Goal: Task Accomplishment & Management: Manage account settings

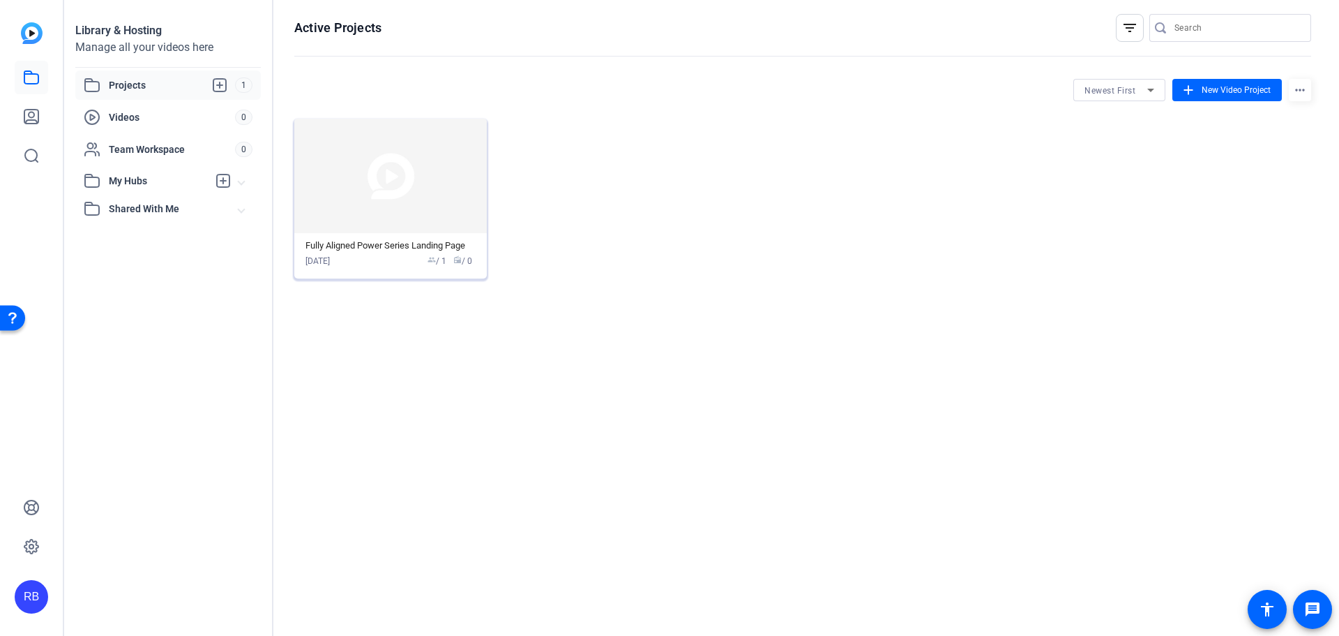
click at [449, 216] on img at bounding box center [390, 176] width 193 height 114
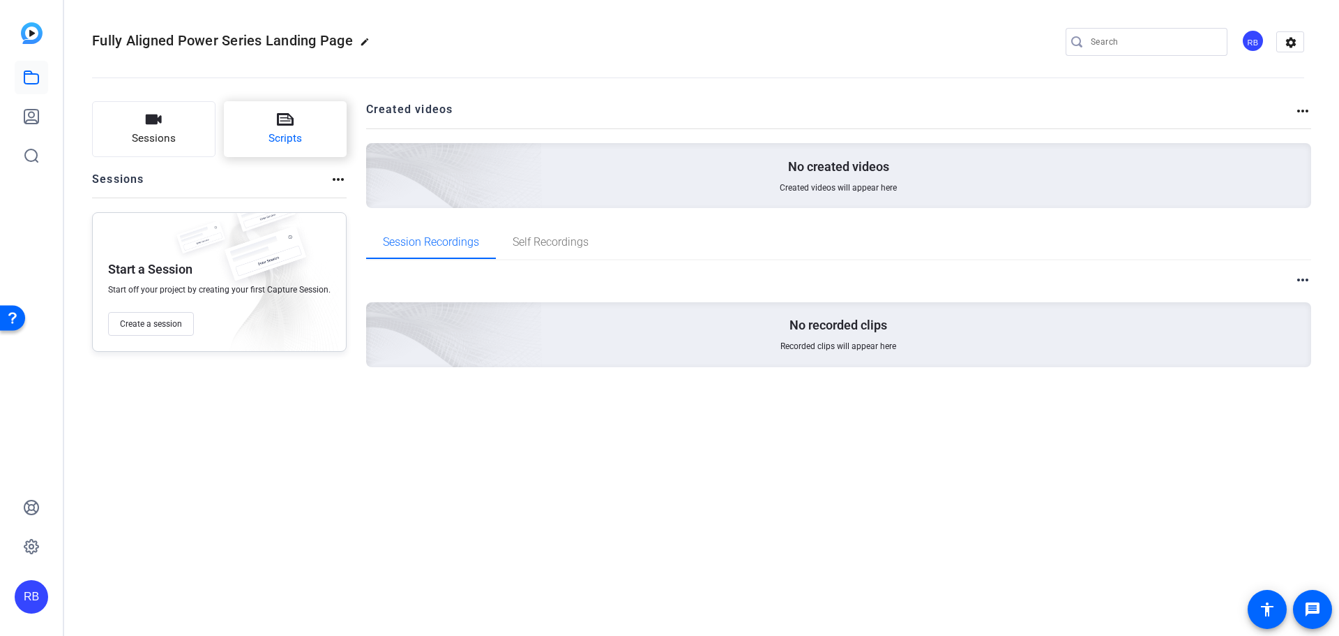
click at [314, 137] on button "Scripts" at bounding box center [285, 129] width 123 height 56
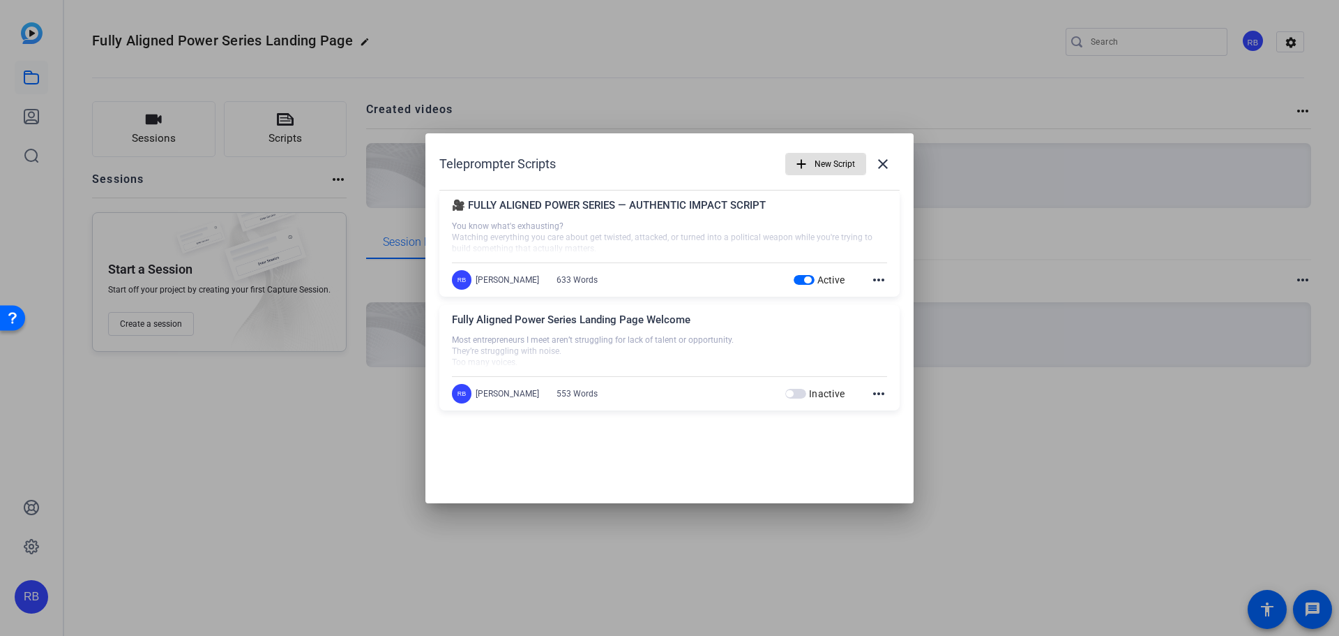
click at [877, 279] on mat-icon "more_horiz" at bounding box center [879, 279] width 17 height 17
click at [894, 321] on span "Delete" at bounding box center [910, 317] width 56 height 17
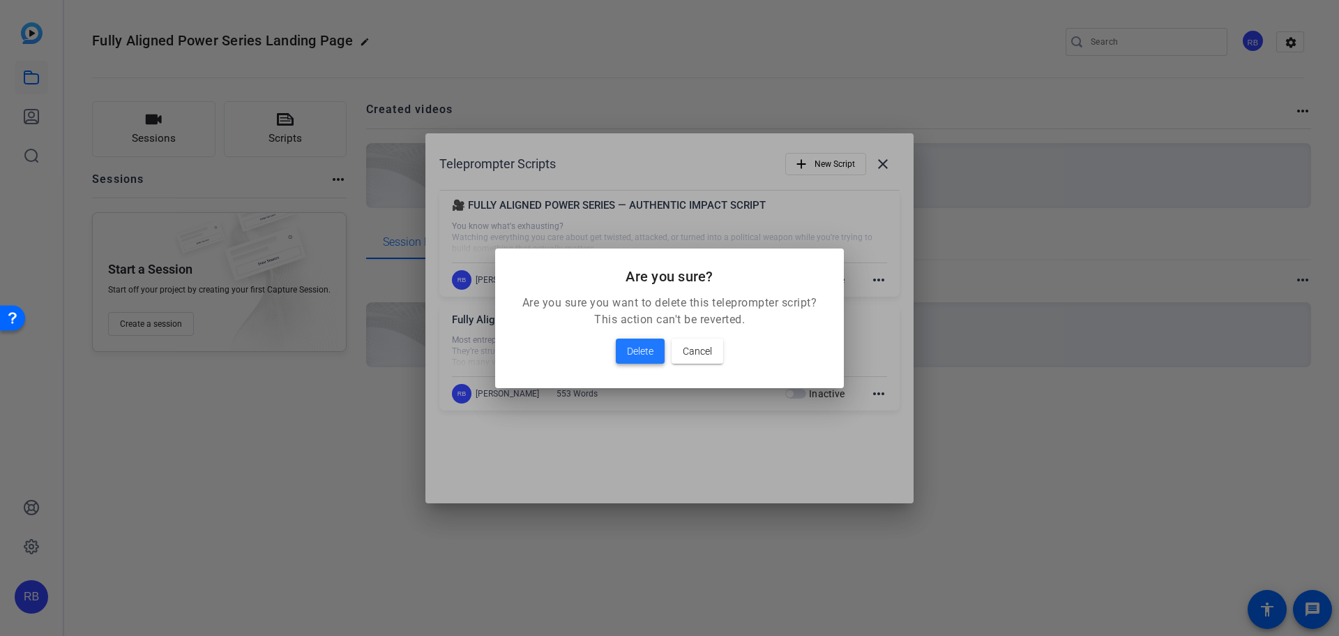
click at [641, 350] on span "Delete" at bounding box center [640, 351] width 27 height 17
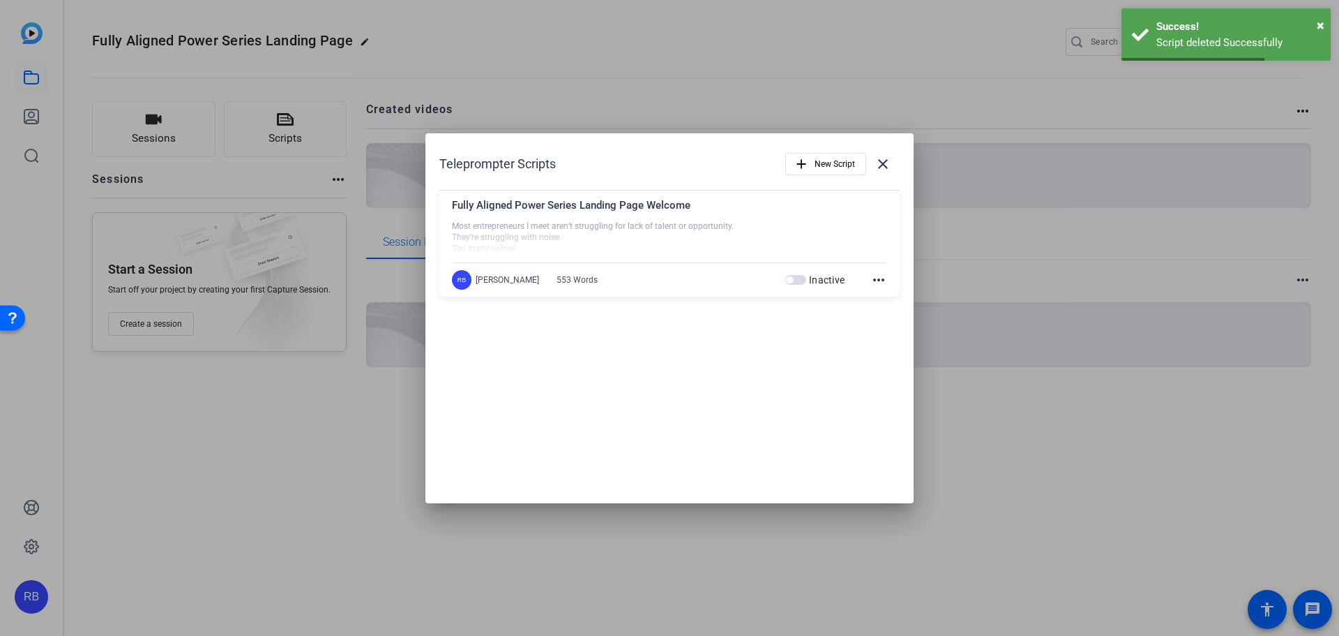
click at [875, 286] on mat-icon "more_horiz" at bounding box center [879, 279] width 17 height 17
click at [891, 323] on span "Delete" at bounding box center [910, 317] width 56 height 17
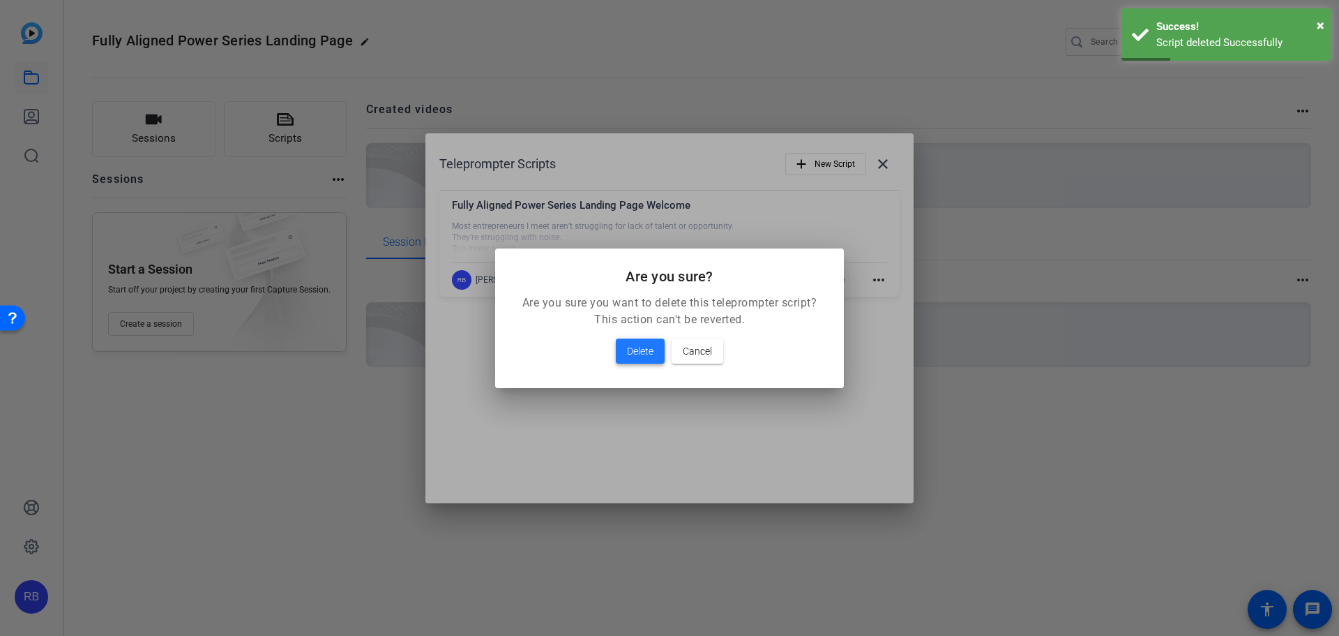
click at [632, 358] on span "Delete" at bounding box center [640, 351] width 27 height 17
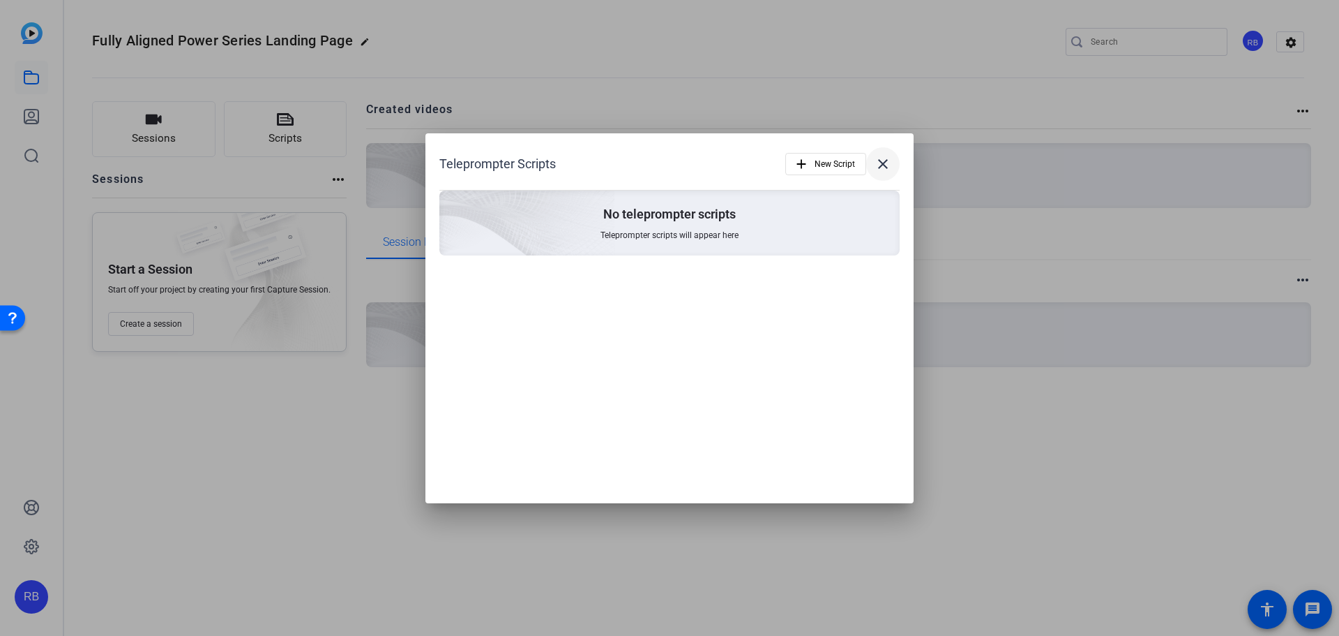
click at [885, 165] on mat-icon "close" at bounding box center [883, 164] width 17 height 17
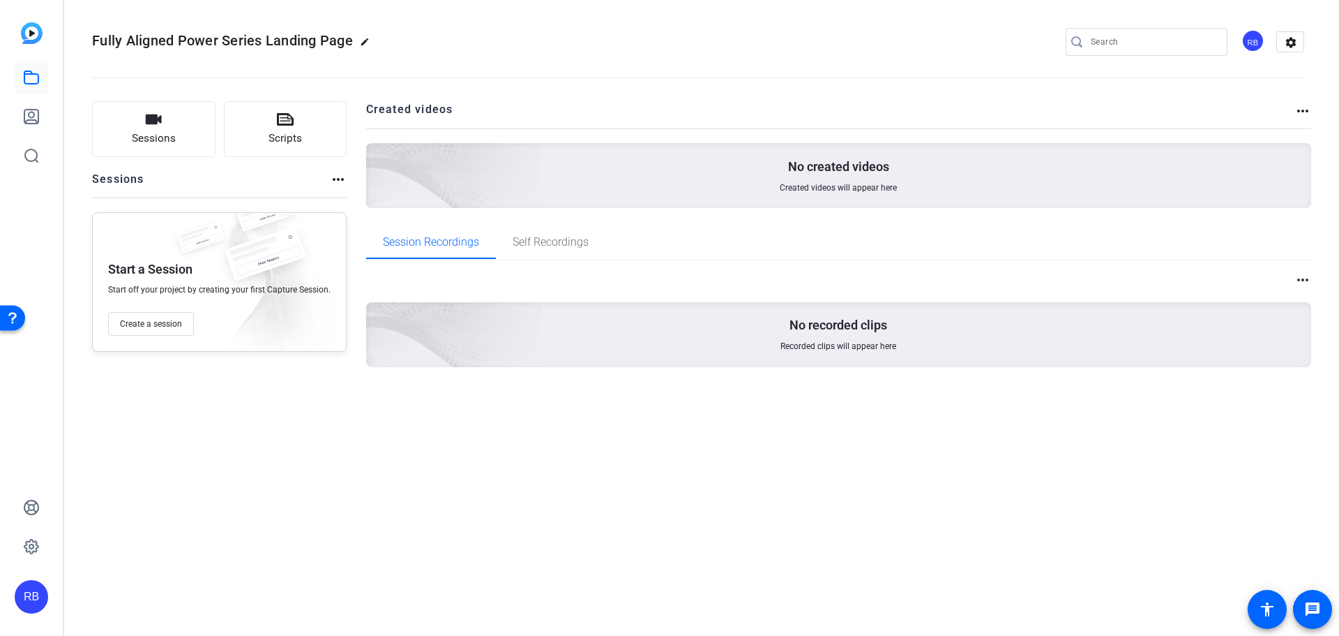
click at [33, 589] on div "RB" at bounding box center [31, 596] width 33 height 33
click at [159, 592] on mat-icon "logout" at bounding box center [167, 584] width 17 height 17
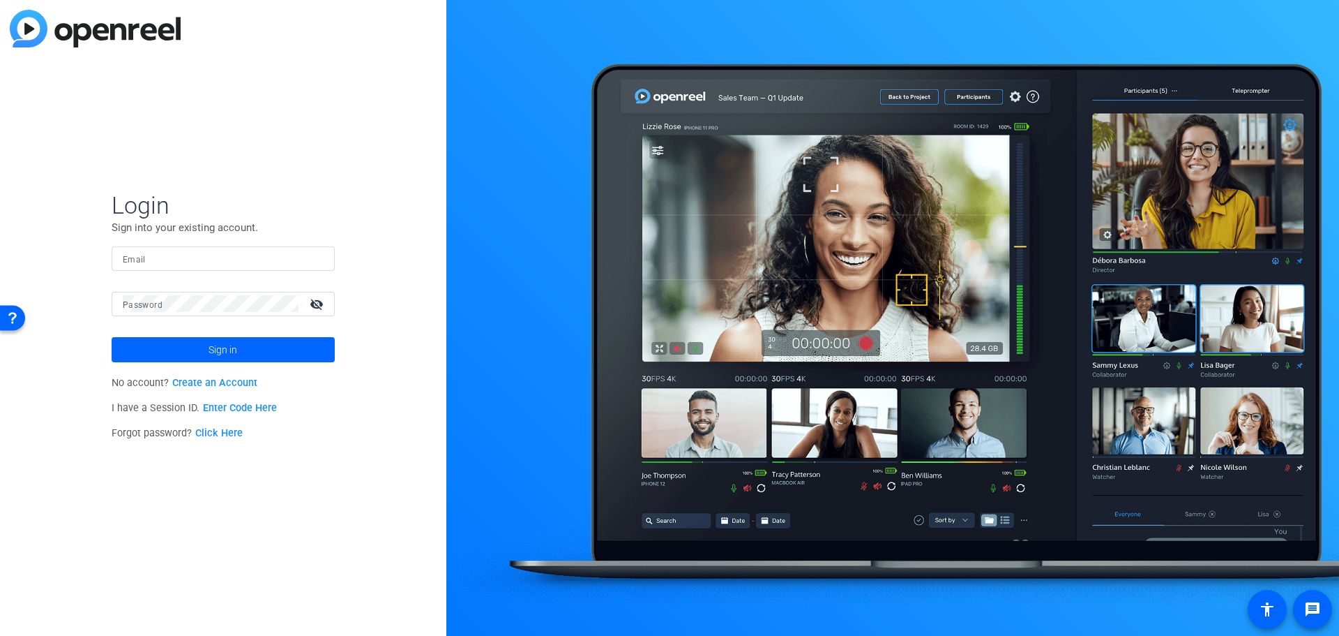
type input "[PERSON_NAME][EMAIL_ADDRESS][DOMAIN_NAME]"
click at [234, 351] on span "Sign in" at bounding box center [223, 349] width 29 height 35
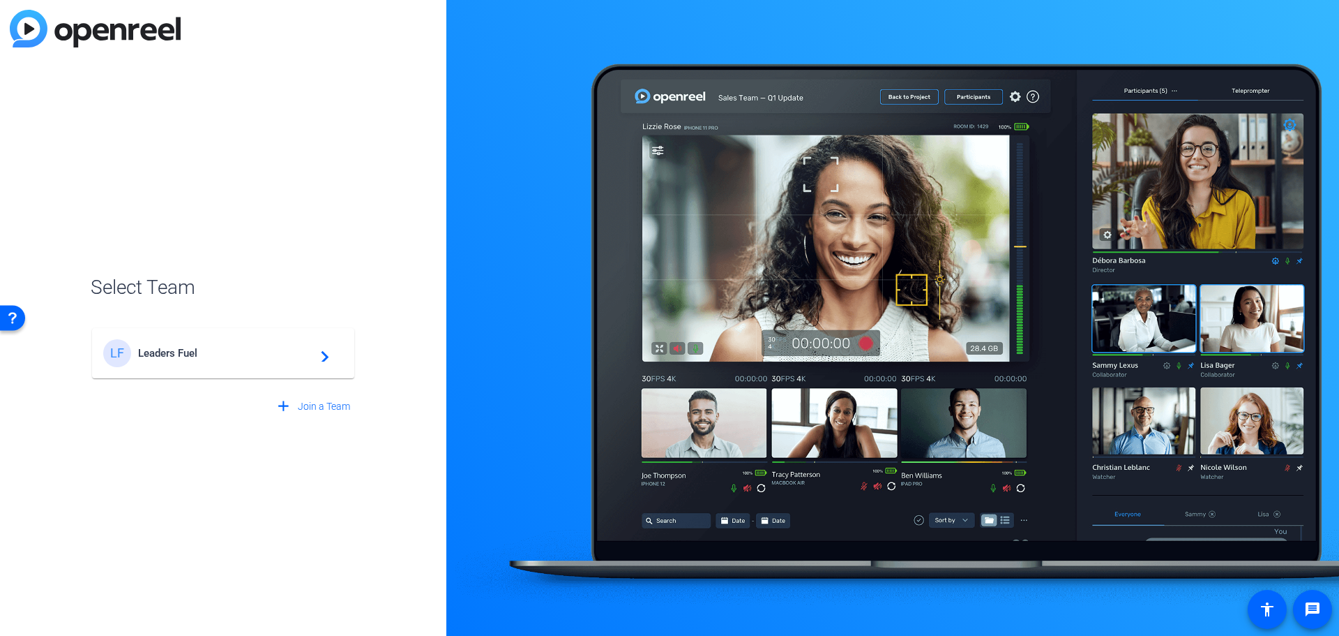
click at [322, 361] on mat-icon "navigate_next" at bounding box center [321, 353] width 17 height 17
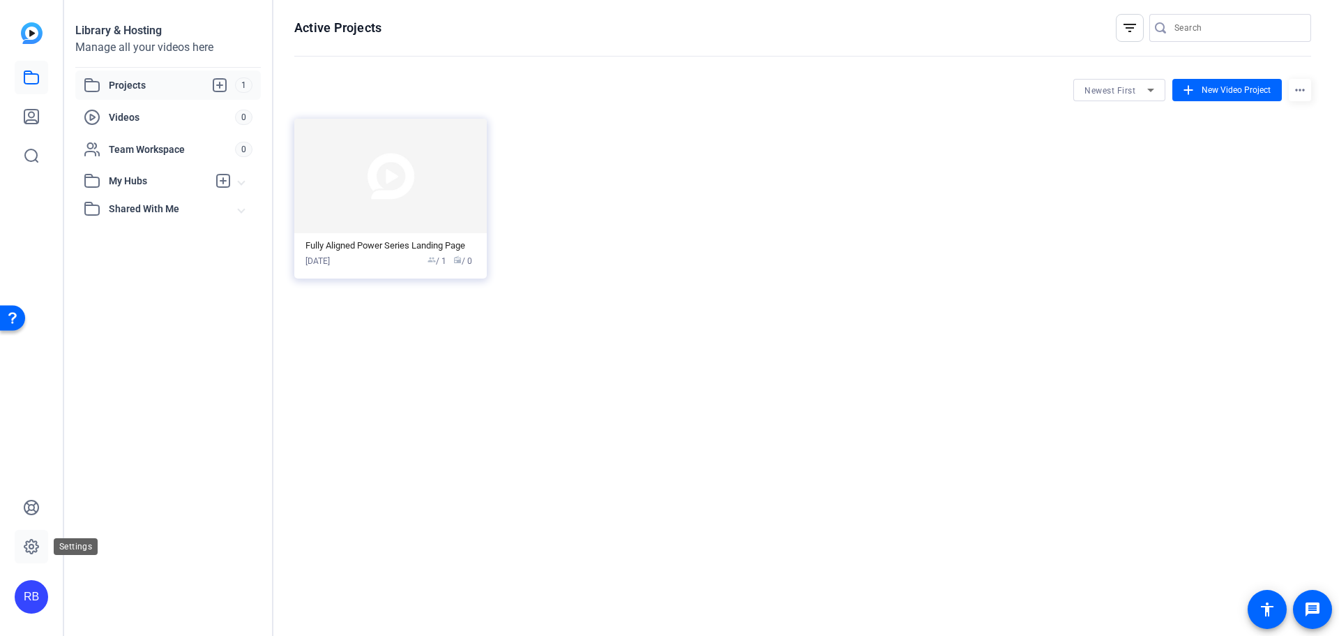
click at [34, 551] on icon at bounding box center [31, 546] width 14 height 14
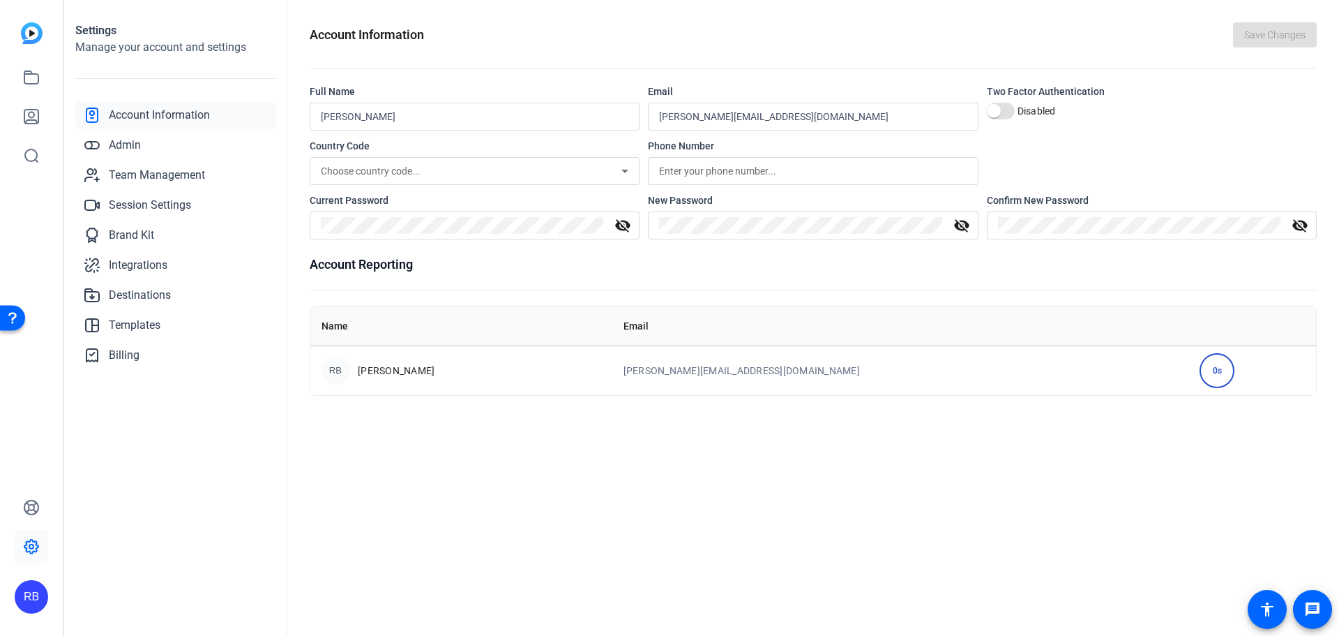
click at [185, 120] on span "Account Information" at bounding box center [159, 115] width 101 height 17
click at [145, 361] on link "Billing" at bounding box center [175, 355] width 200 height 28
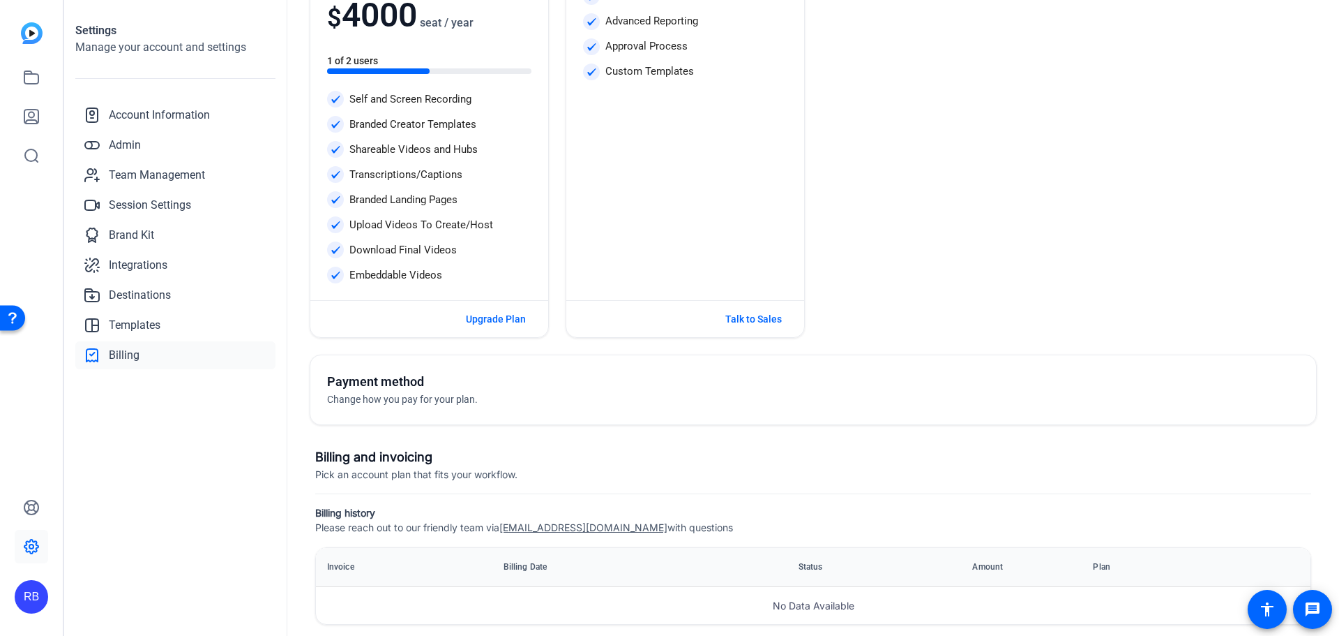
scroll to position [204, 0]
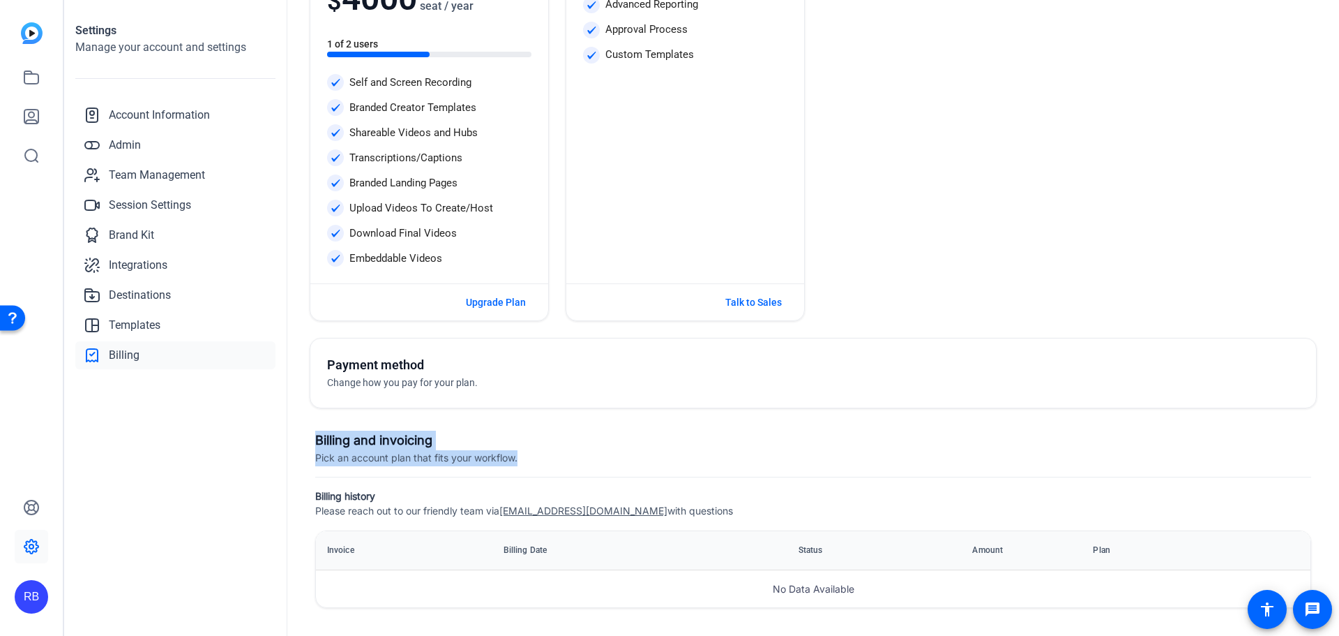
drag, startPoint x: 1318, startPoint y: 475, endPoint x: 1321, endPoint y: 332, distance: 143.0
click at [1321, 332] on div "Billing Pro Your brand, more customization and flexibility to grow. Reminder: C…" at bounding box center [813, 318] width 1052 height 636
click at [1209, 210] on div "Pro Your brand, more customization and flexibility to grow. Reminder: Choose yo…" at bounding box center [813, 99] width 1007 height 444
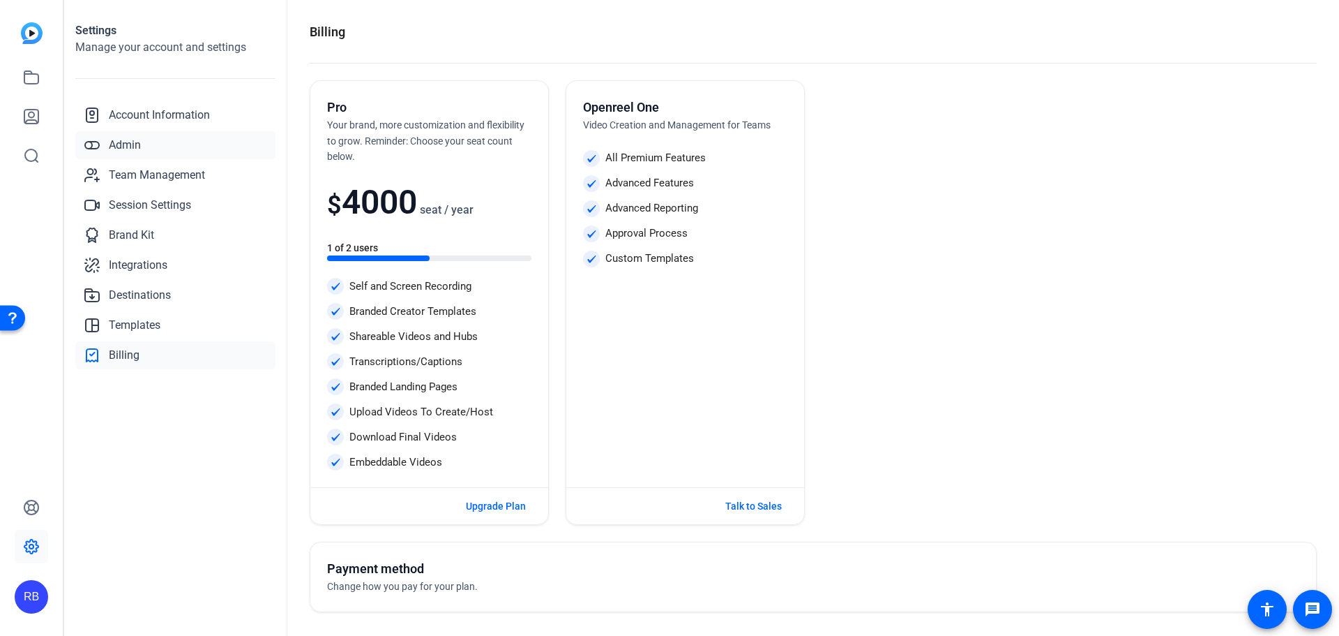
click at [133, 144] on span "Admin" at bounding box center [125, 145] width 32 height 17
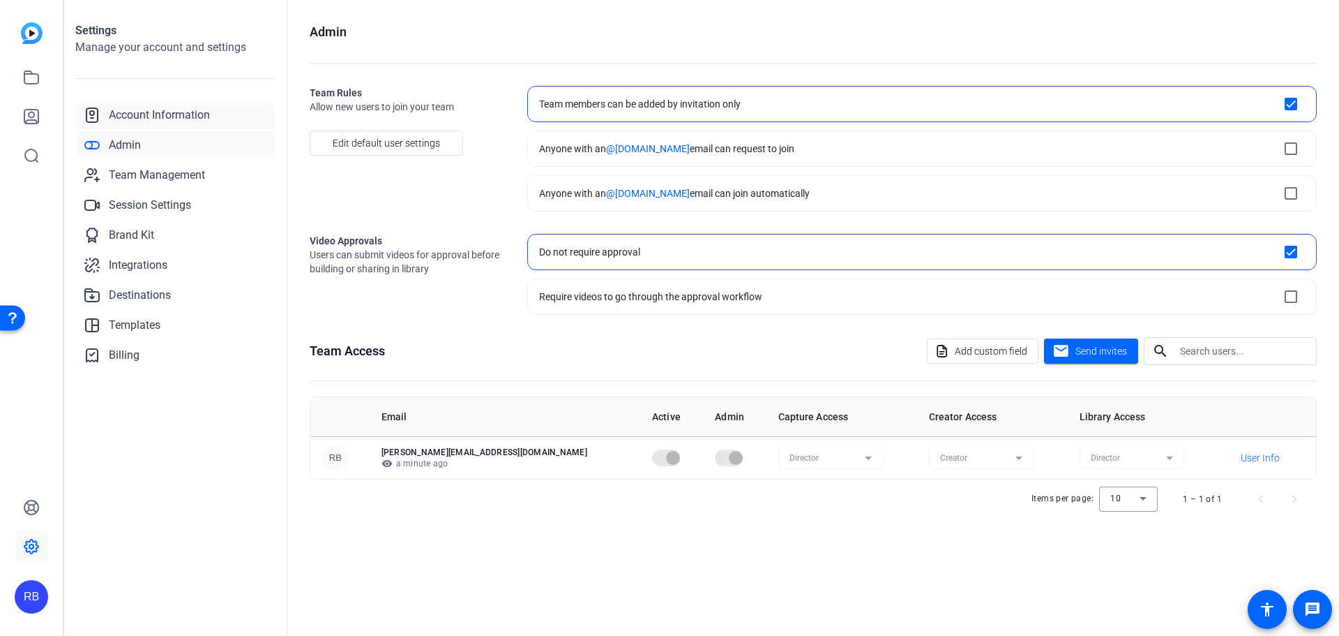
click at [164, 114] on span "Account Information" at bounding box center [159, 115] width 101 height 17
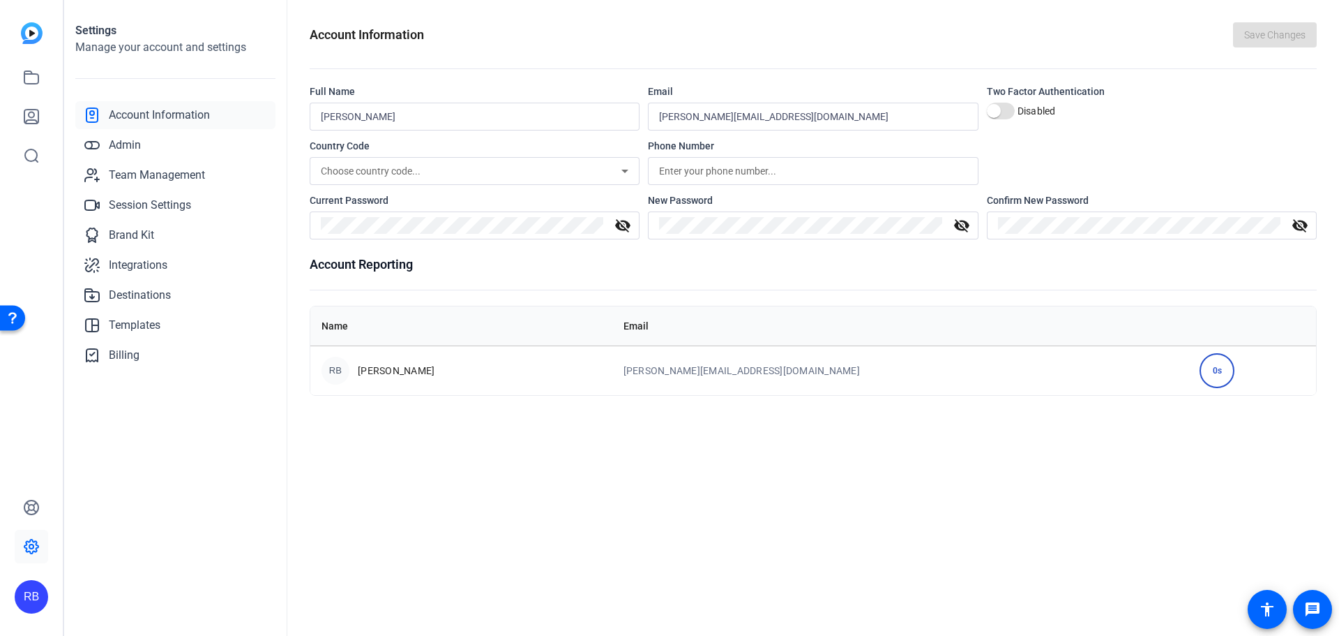
click at [774, 123] on input "[PERSON_NAME][EMAIL_ADDRESS][DOMAIN_NAME]" at bounding box center [813, 116] width 308 height 17
drag, startPoint x: 774, startPoint y: 123, endPoint x: 640, endPoint y: 113, distance: 134.3
click at [640, 113] on div "Full Name [PERSON_NAME] Email [PERSON_NAME][EMAIL_ADDRESS][DOMAIN_NAME] Two Fac…" at bounding box center [813, 107] width 1007 height 46
type input "n"
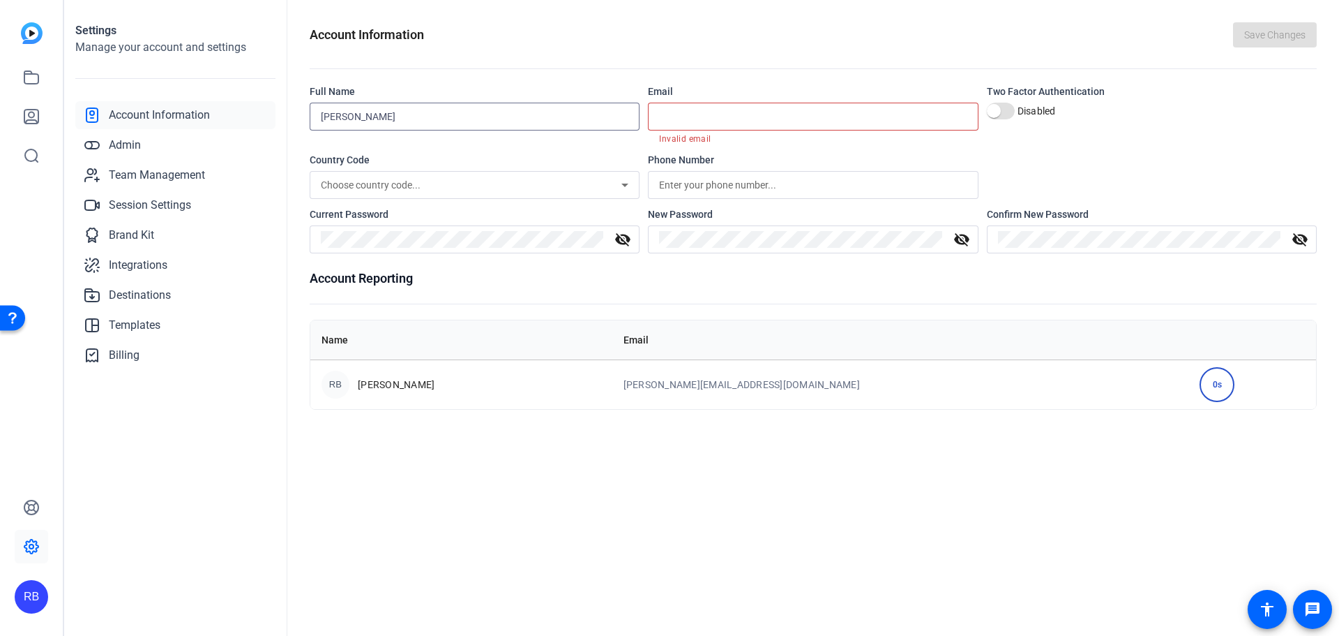
drag, startPoint x: 398, startPoint y: 122, endPoint x: 260, endPoint y: 85, distance: 143.0
click at [260, 85] on openreel-new-settings "Settings Manage your account and settings Account Information Admin Team Manage…" at bounding box center [701, 318] width 1275 height 636
click at [490, 536] on div "Account Information Save Changes Full Name Email Invalid email Two Factor Authe…" at bounding box center [813, 318] width 1052 height 636
click at [1200, 386] on div "0s" at bounding box center [1217, 384] width 35 height 35
click at [364, 377] on span "[PERSON_NAME]" at bounding box center [396, 384] width 77 height 14
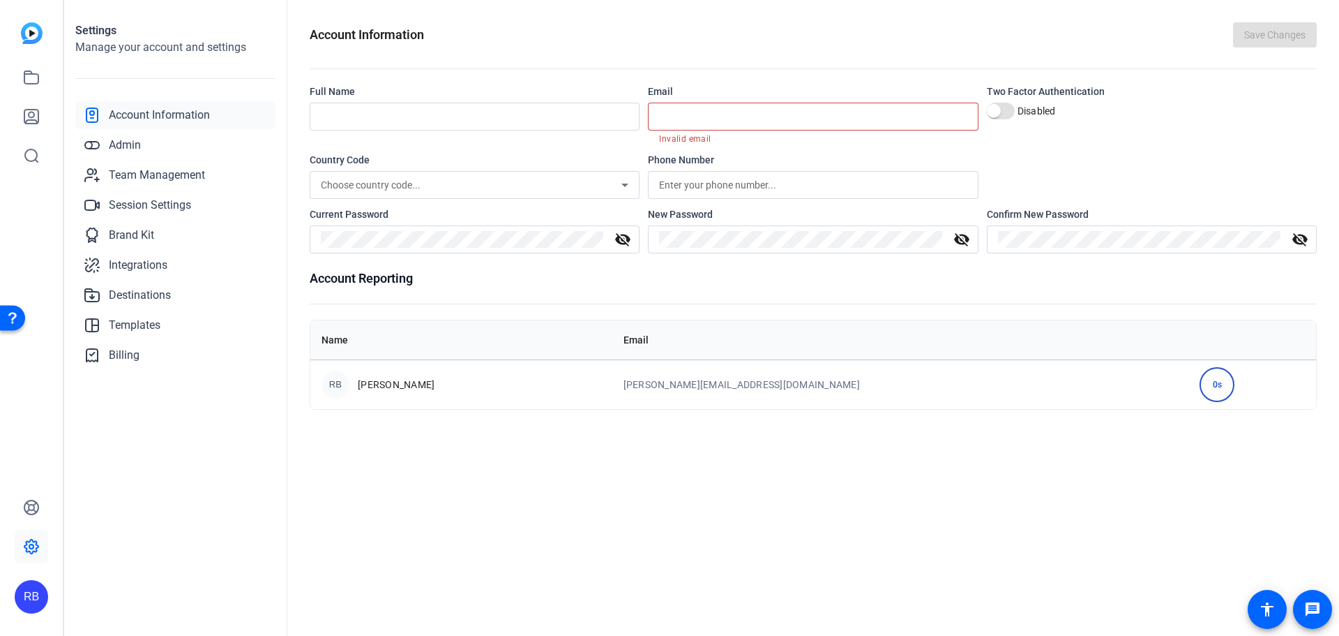
click at [764, 421] on div "Account Information Save Changes Full Name Email Invalid email Two Factor Authe…" at bounding box center [813, 318] width 1052 height 636
click at [1242, 362] on td "0s" at bounding box center [1253, 384] width 128 height 50
click at [436, 326] on th "Name" at bounding box center [461, 339] width 302 height 39
click at [336, 376] on div "RB" at bounding box center [336, 384] width 28 height 28
click at [135, 349] on span "Billing" at bounding box center [124, 355] width 31 height 17
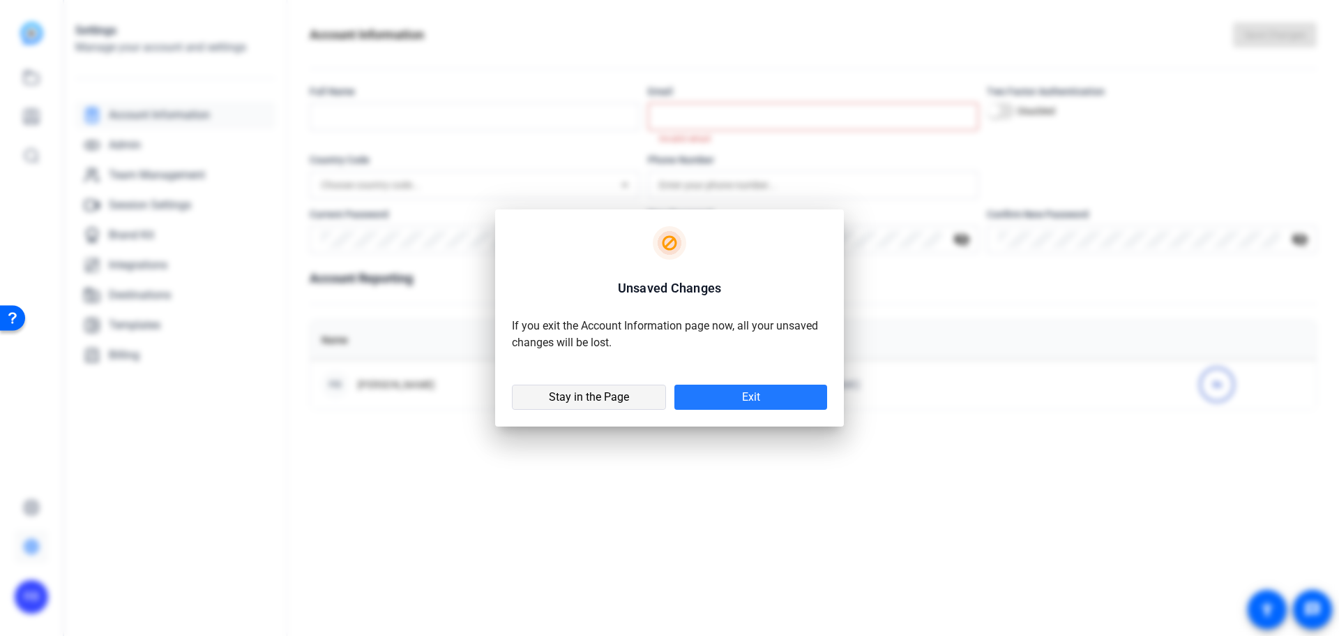
click at [603, 396] on span "Stay in the Page" at bounding box center [589, 397] width 80 height 14
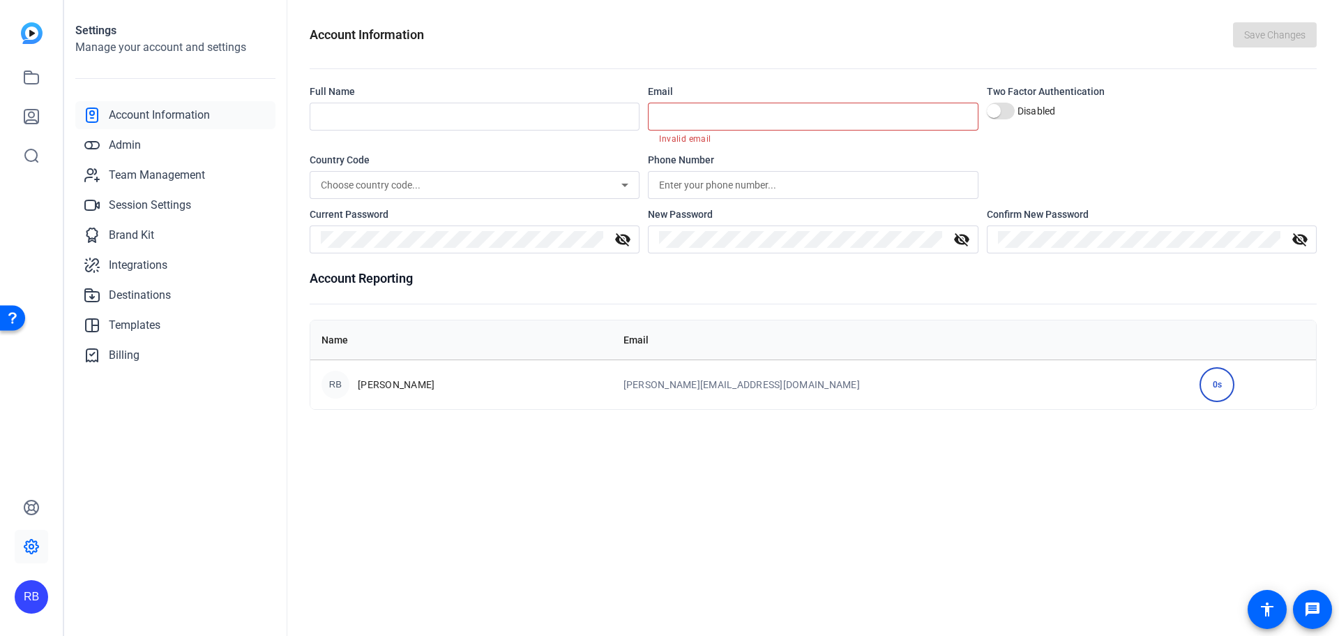
click at [1066, 541] on div "Account Information Save Changes Full Name Email Invalid email Two Factor Authe…" at bounding box center [813, 318] width 1052 height 636
click at [130, 145] on span "Admin" at bounding box center [125, 145] width 32 height 17
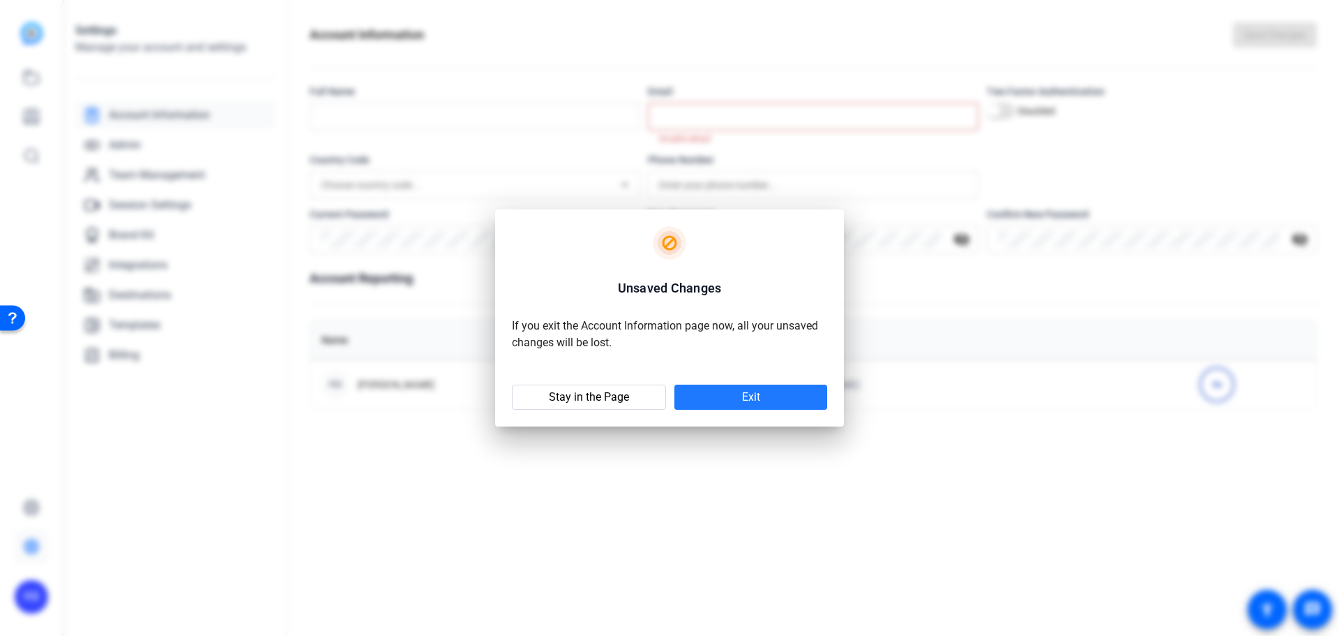
click at [762, 392] on span at bounding box center [751, 396] width 153 height 33
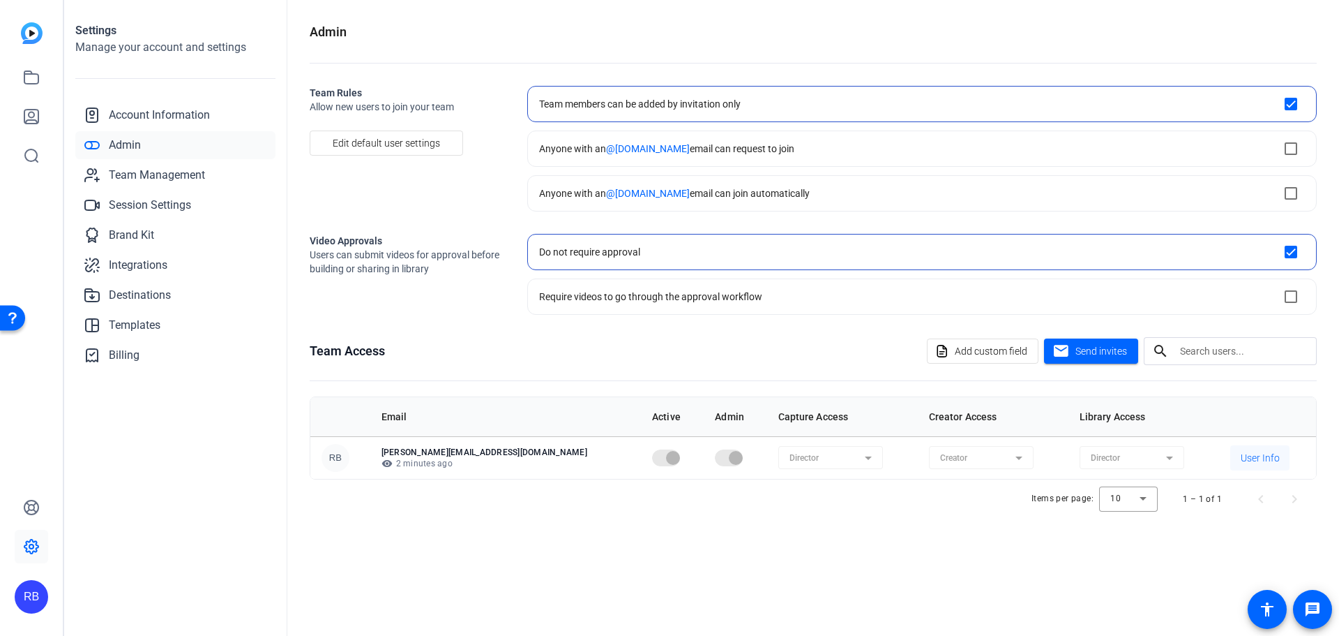
click at [1245, 456] on span "User Info" at bounding box center [1260, 458] width 39 height 14
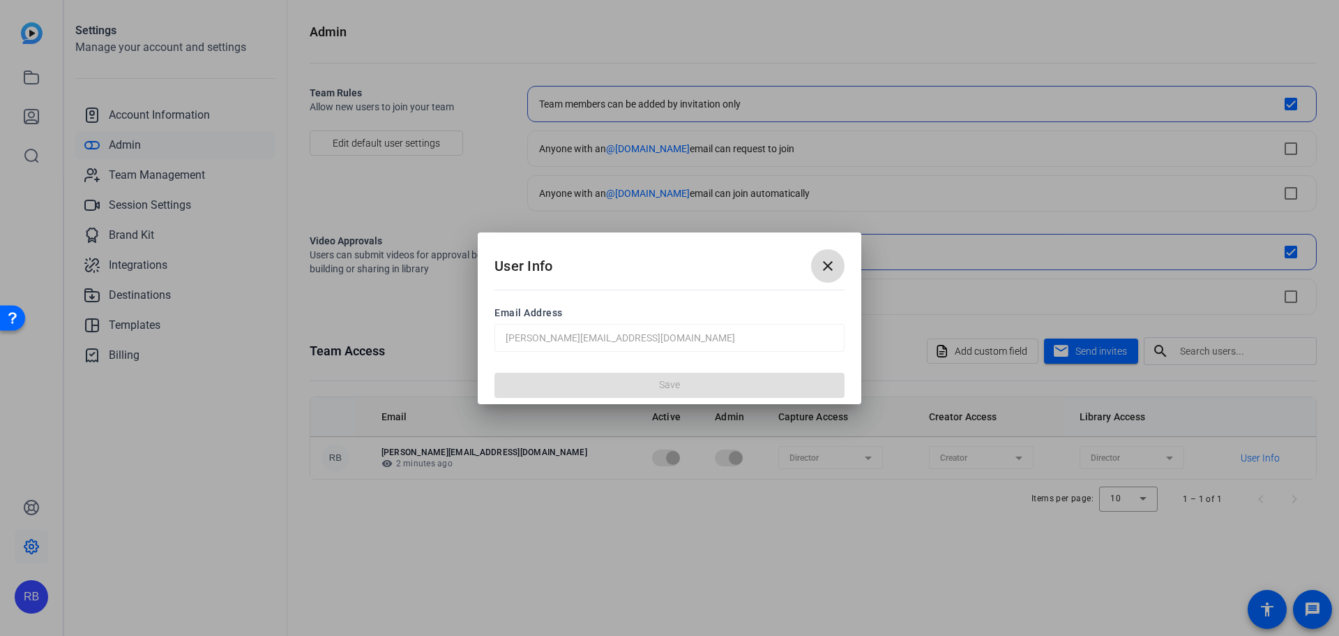
click at [830, 276] on span at bounding box center [827, 265] width 33 height 33
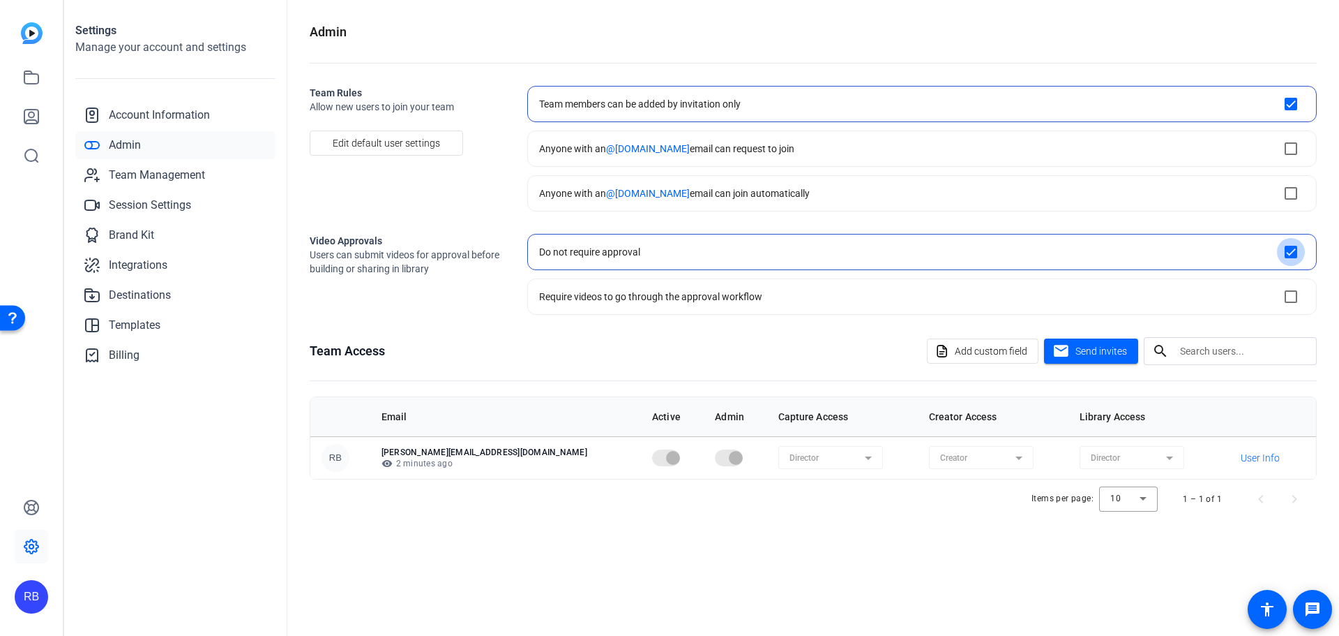
click at [1301, 254] on input "checkbox" at bounding box center [1291, 252] width 28 height 28
checkbox input "true"
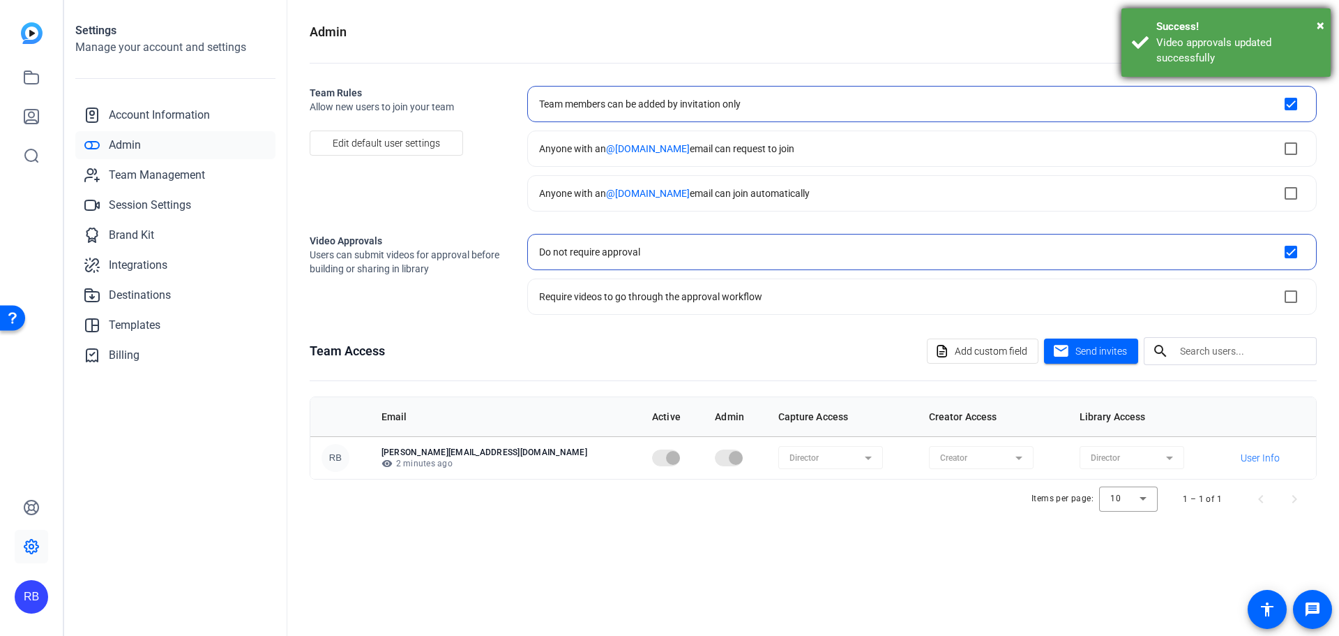
click at [1326, 22] on div "× Success! Video approvals updated successfully" at bounding box center [1226, 42] width 209 height 68
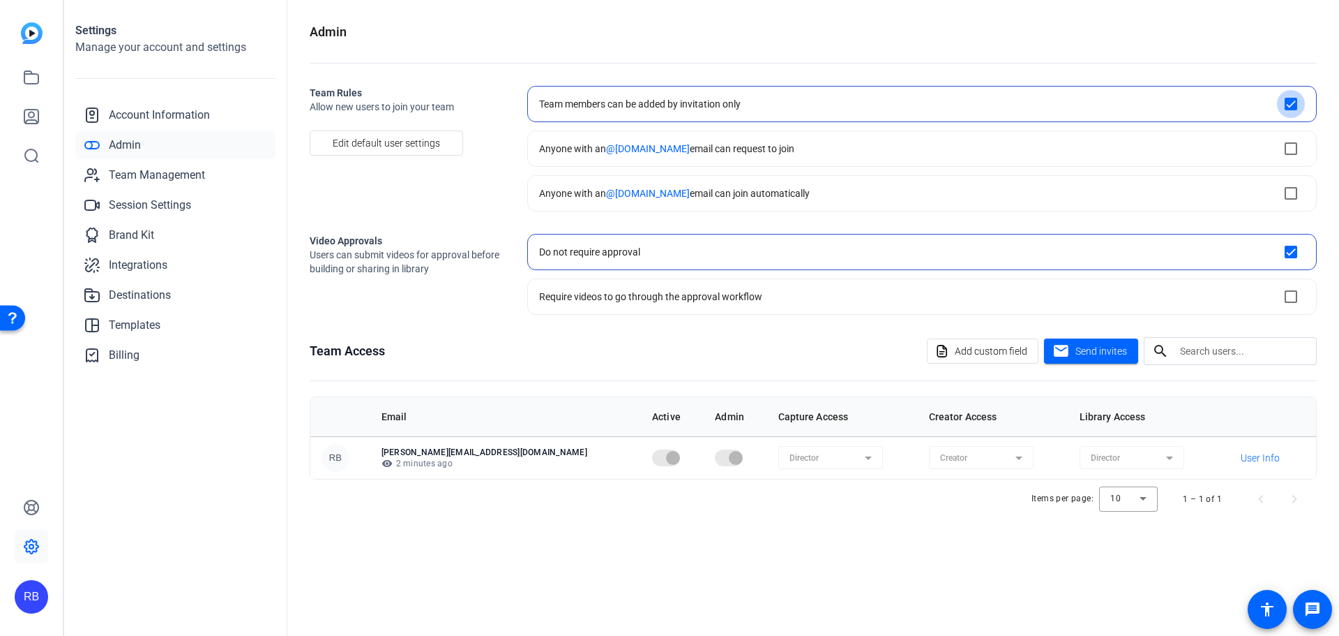
click at [1293, 100] on input "checkbox" at bounding box center [1291, 104] width 28 height 28
checkbox input "true"
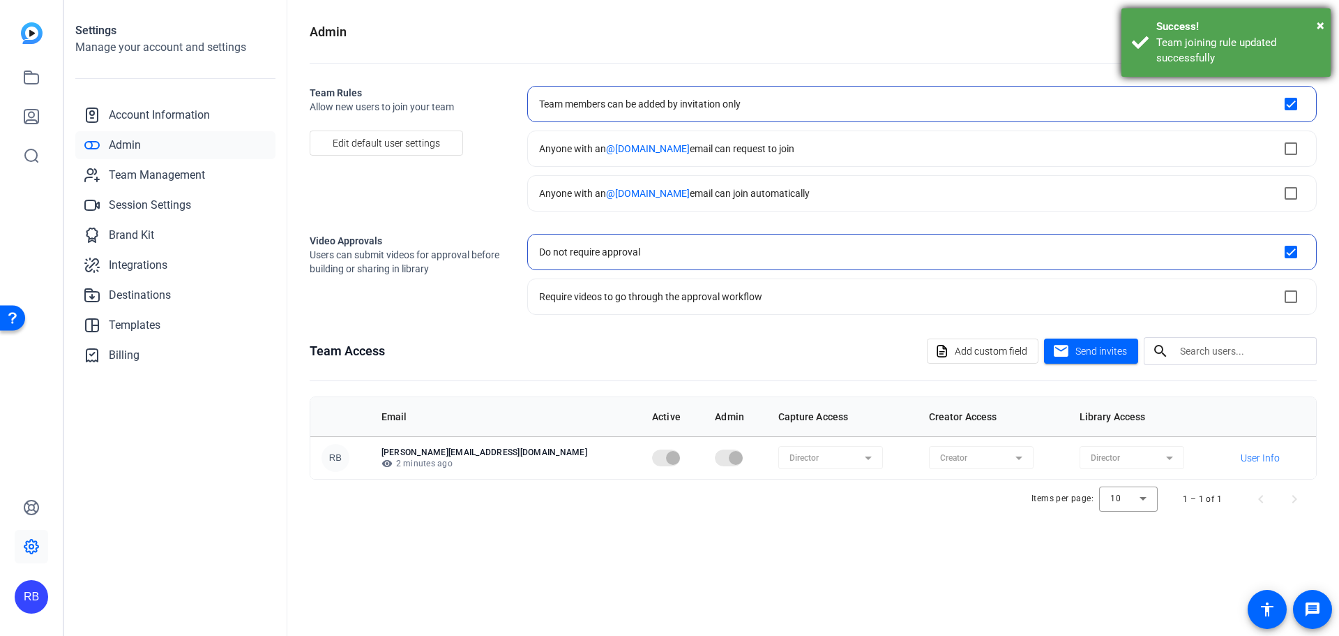
click at [1326, 24] on div "× Success! Team joining rule updated successfully" at bounding box center [1226, 42] width 209 height 68
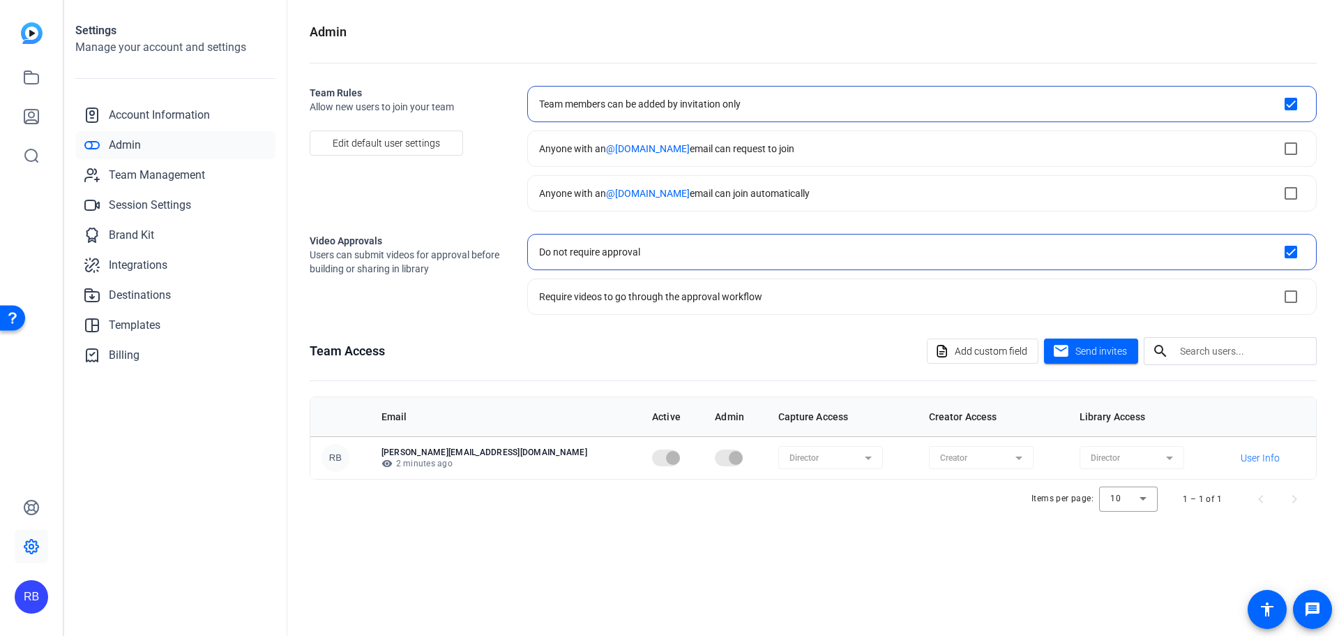
click at [33, 591] on div "RB" at bounding box center [31, 596] width 33 height 33
click at [183, 467] on div at bounding box center [669, 318] width 1339 height 636
click at [128, 116] on span "Account Information" at bounding box center [159, 115] width 101 height 17
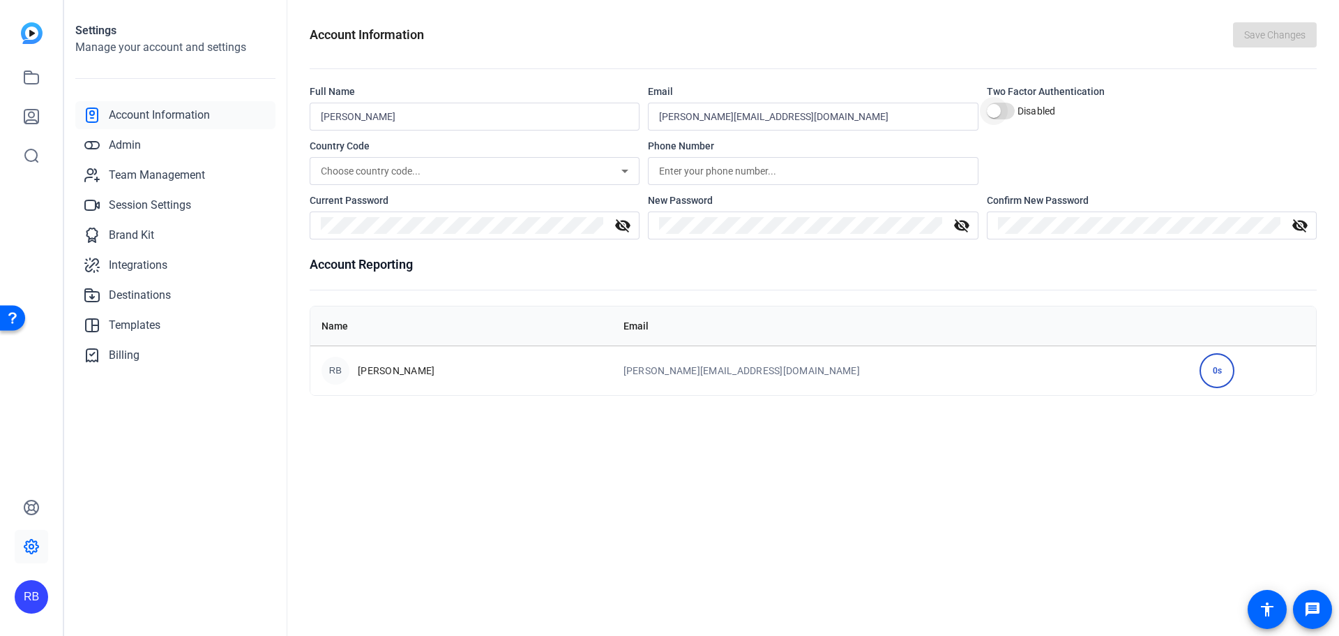
click at [1000, 114] on span "button" at bounding box center [994, 111] width 28 height 28
click at [1008, 112] on span "button" at bounding box center [1008, 111] width 14 height 14
click at [818, 592] on div "Account Information Save Changes Full Name [PERSON_NAME] Email [PERSON_NAME][EM…" at bounding box center [813, 318] width 1052 height 636
click at [135, 351] on span "Billing" at bounding box center [124, 355] width 31 height 17
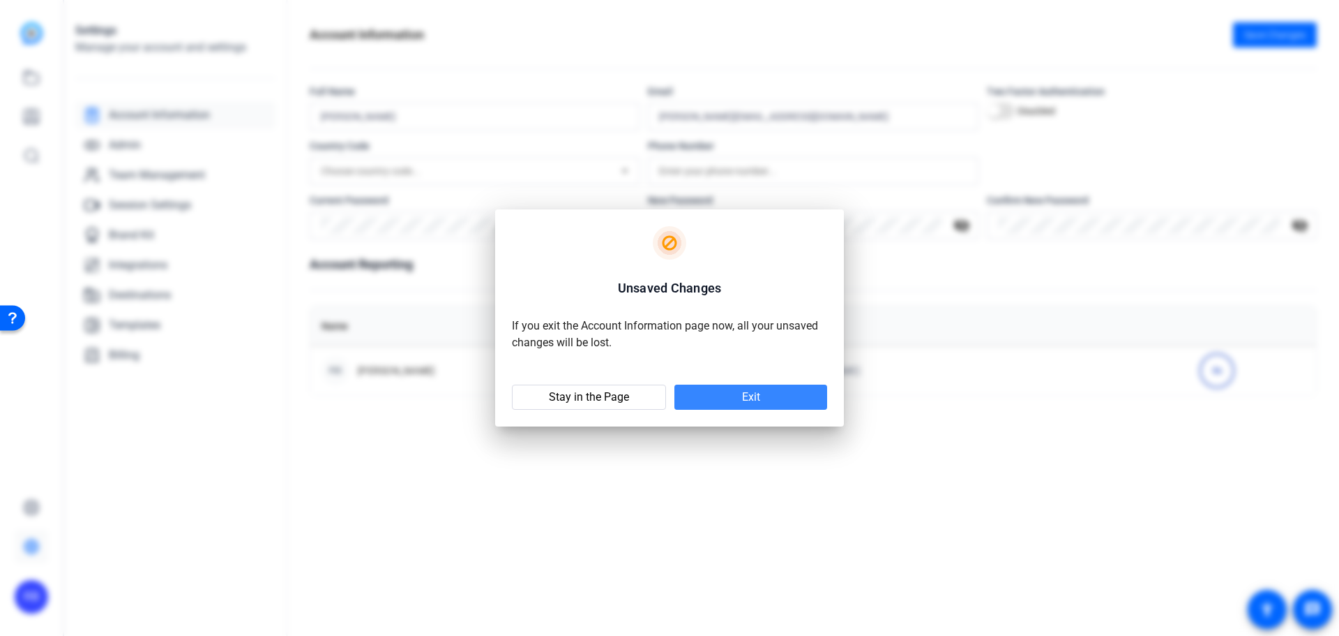
click at [743, 402] on span "Exit" at bounding box center [751, 397] width 18 height 14
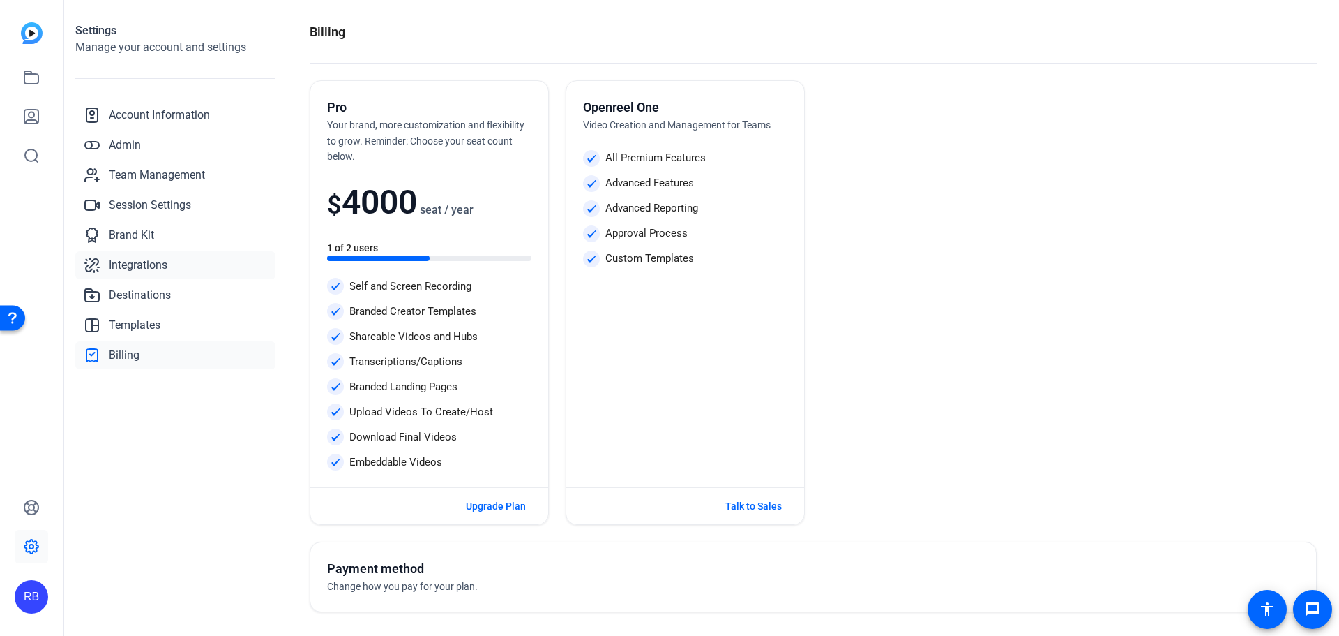
click at [153, 267] on span "Integrations" at bounding box center [138, 265] width 59 height 17
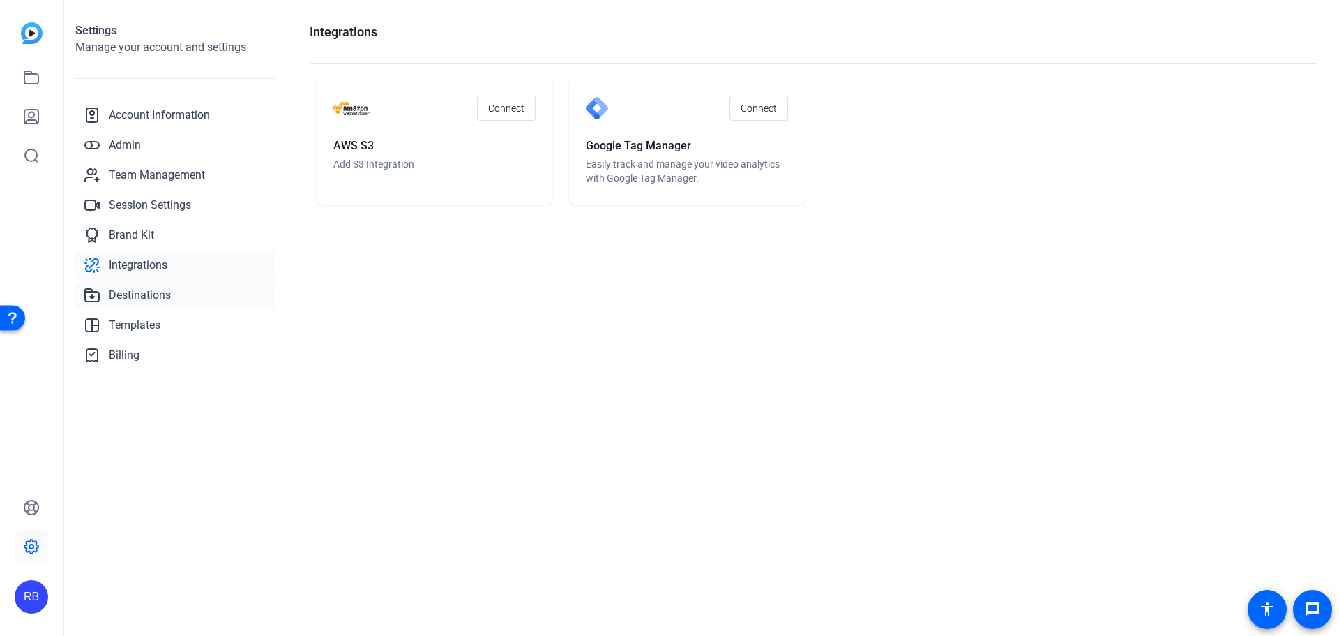
click at [163, 301] on span "Destinations" at bounding box center [140, 295] width 62 height 17
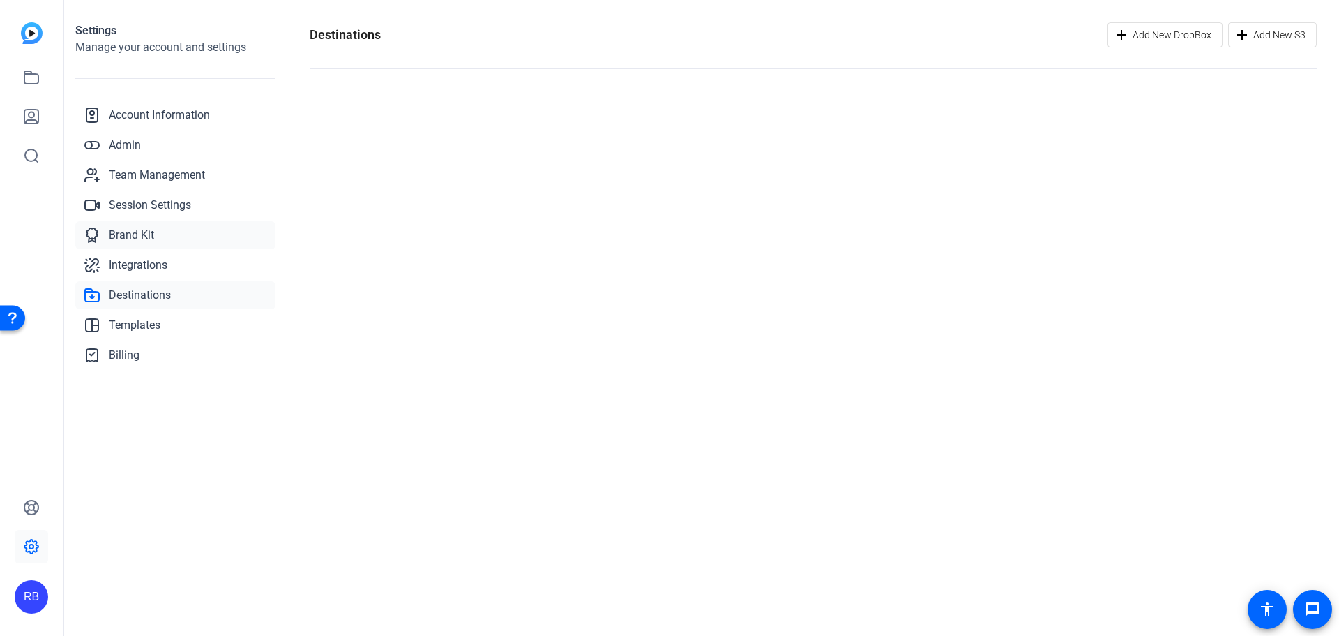
click at [141, 233] on span "Brand Kit" at bounding box center [131, 235] width 45 height 17
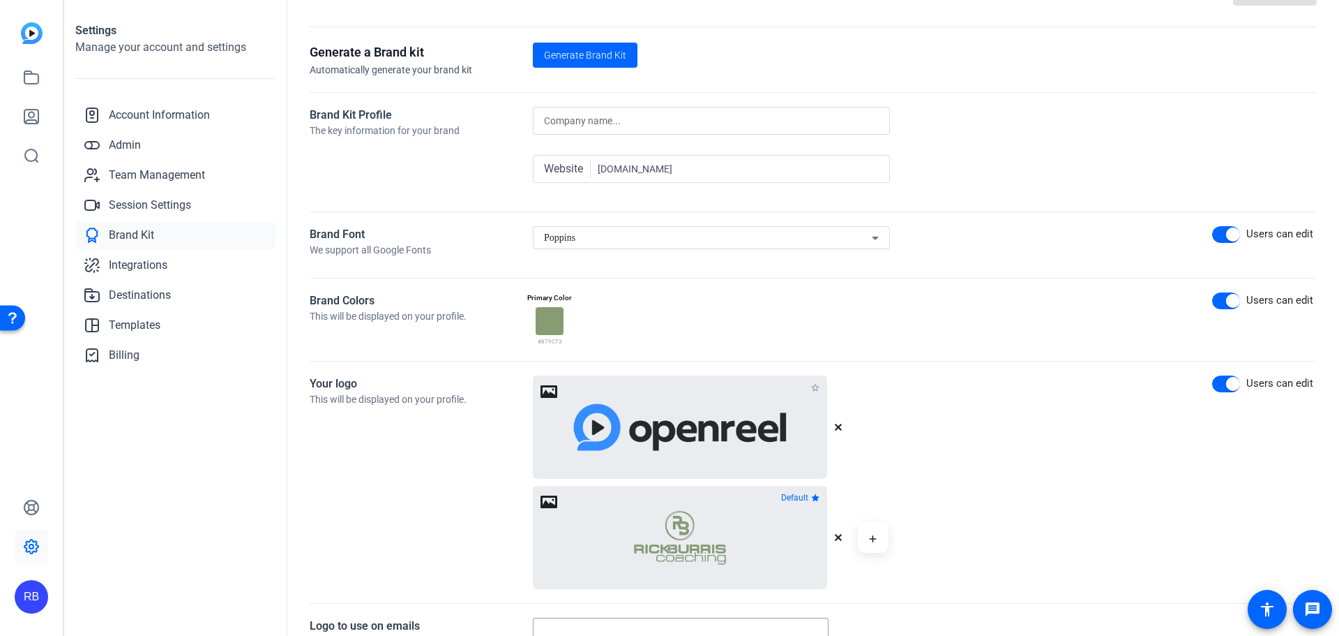
scroll to position [58, 0]
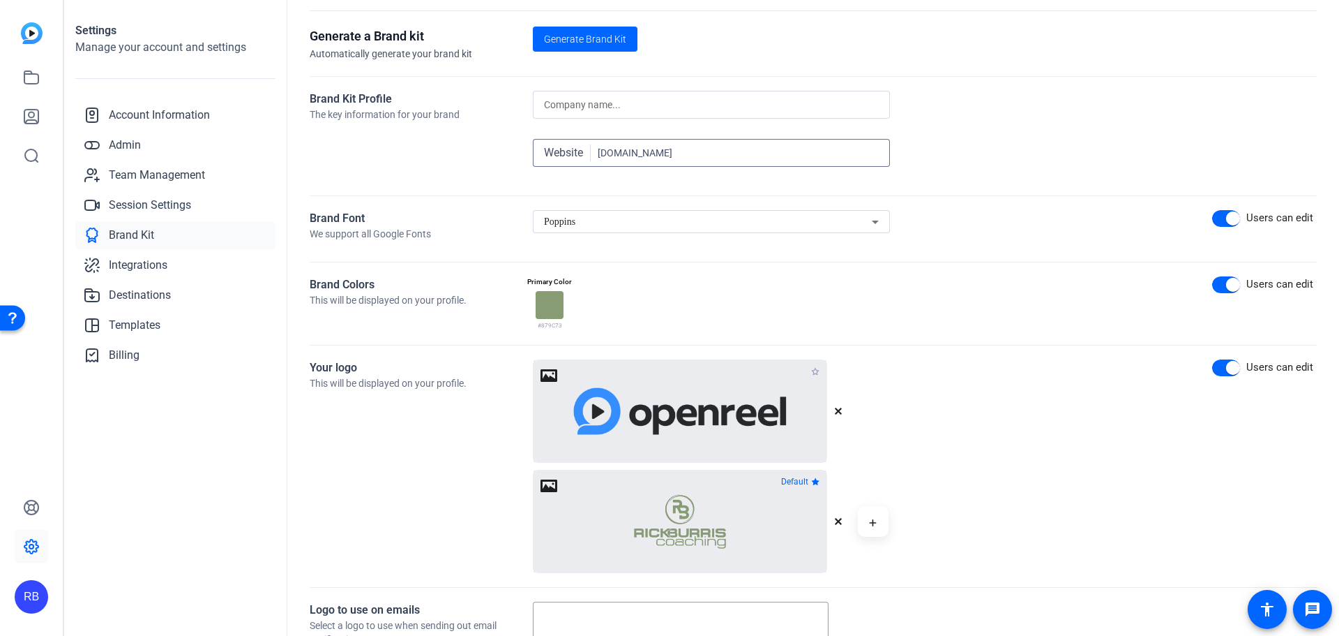
drag, startPoint x: 677, startPoint y: 151, endPoint x: 580, endPoint y: 160, distance: 97.4
click at [580, 160] on div "Website [DOMAIN_NAME]" at bounding box center [711, 153] width 335 height 28
click at [843, 523] on button "button" at bounding box center [842, 521] width 17 height 17
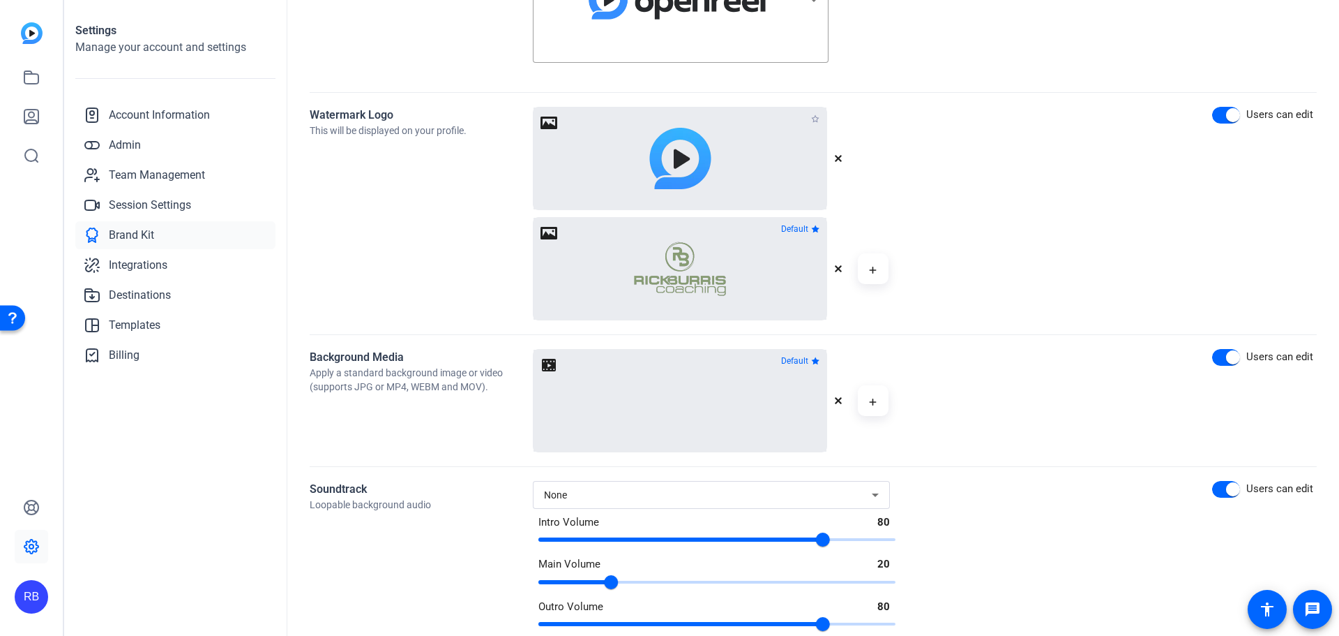
scroll to position [639, 0]
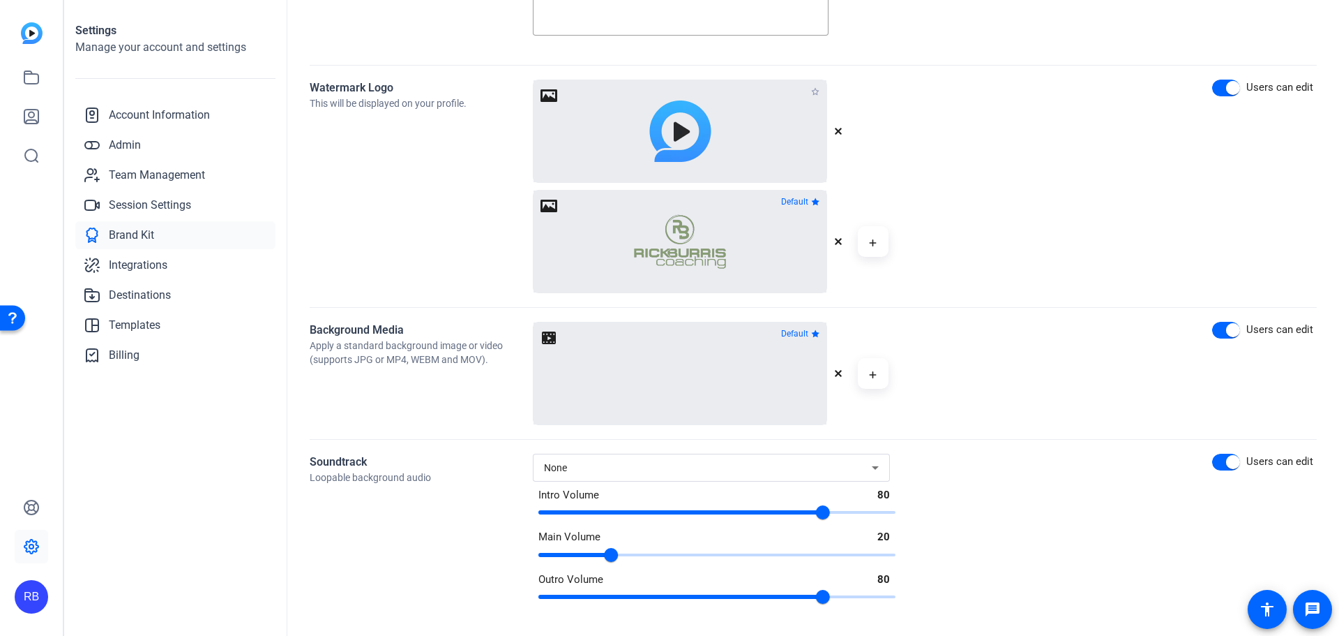
click at [834, 246] on openreel-uploader-list "Default Click to upload or drag and drop" at bounding box center [711, 186] width 357 height 213
click at [839, 243] on icon "button" at bounding box center [838, 241] width 8 height 8
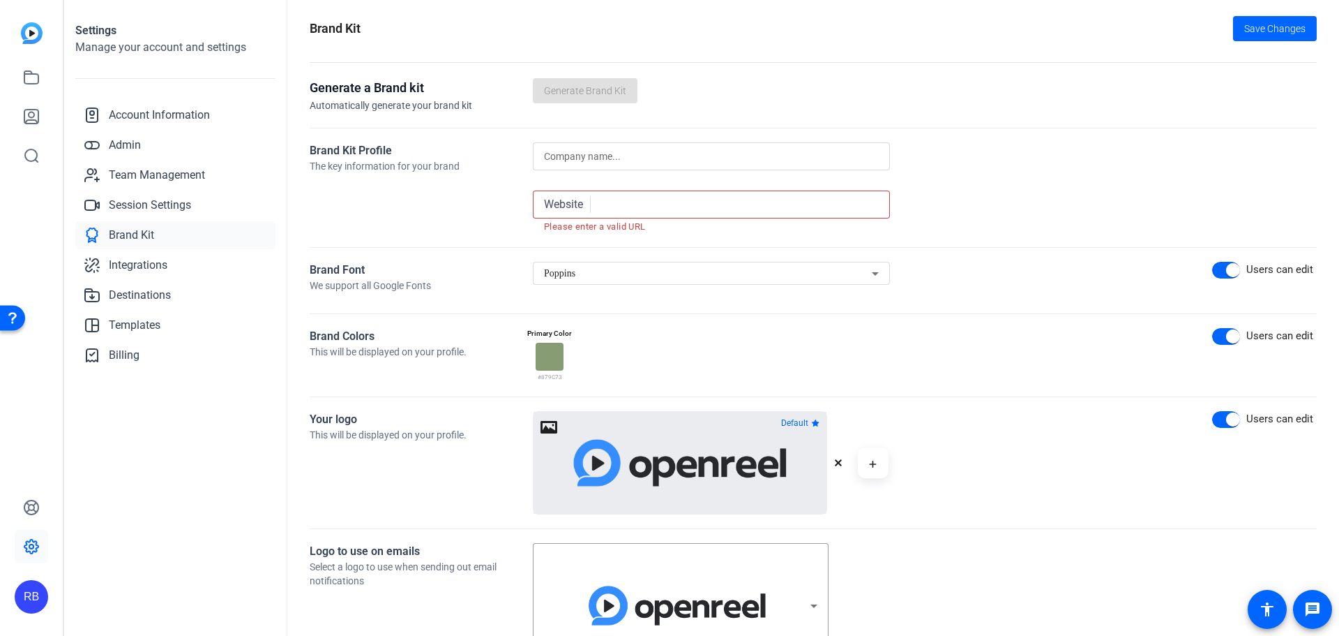
scroll to position [0, 0]
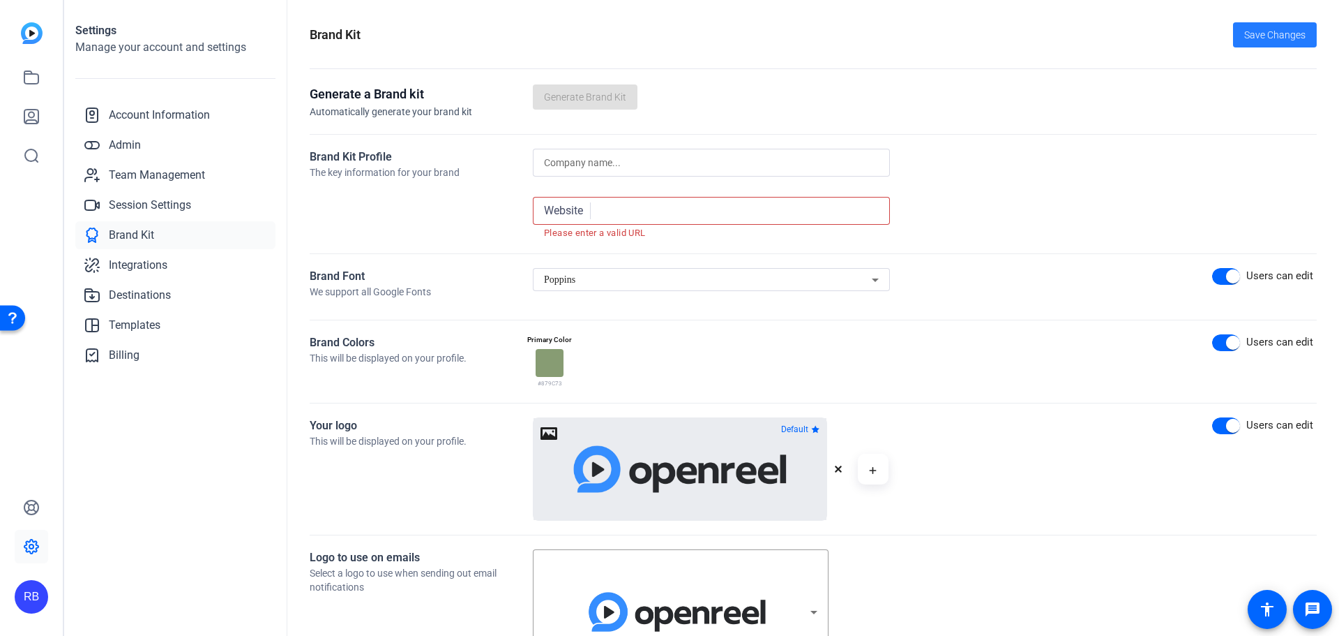
click at [1284, 38] on span "Save Changes" at bounding box center [1275, 35] width 61 height 15
click at [32, 509] on icon at bounding box center [31, 507] width 14 height 14
click at [180, 111] on span "Account Information" at bounding box center [159, 115] width 101 height 17
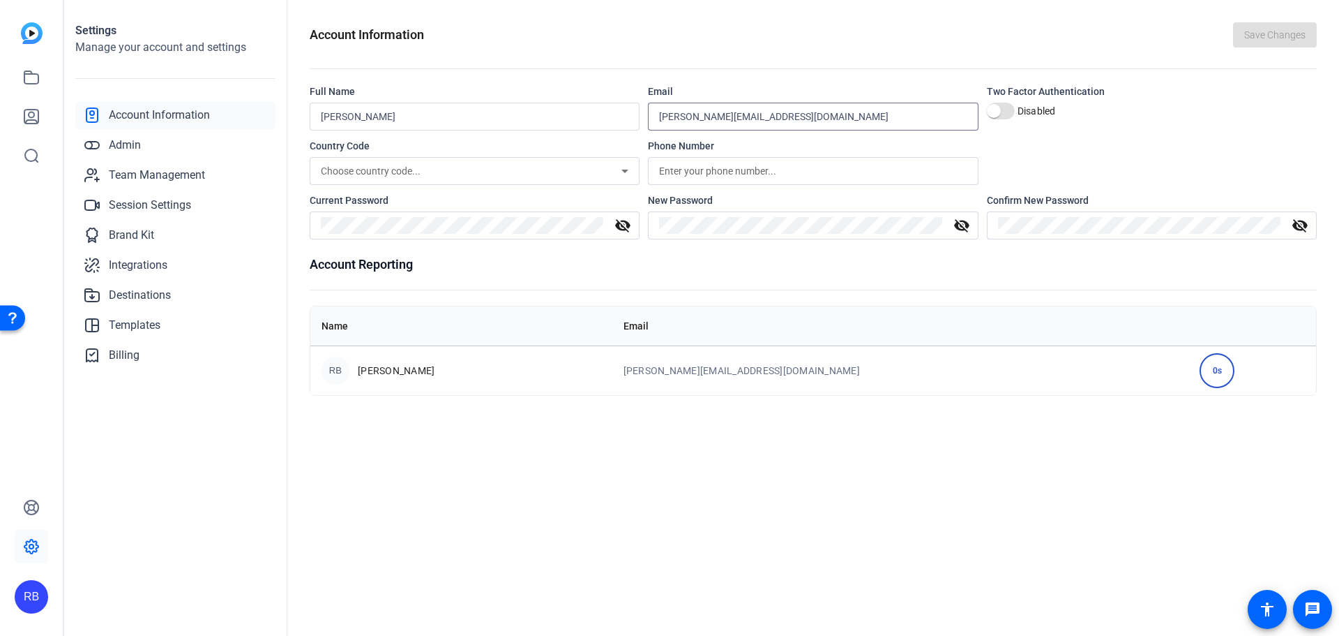
drag, startPoint x: 772, startPoint y: 117, endPoint x: 633, endPoint y: 140, distance: 140.6
click at [633, 140] on form "Full Name [PERSON_NAME] Email [PERSON_NAME][EMAIL_ADDRESS][DOMAIN_NAME] Two Fac…" at bounding box center [813, 161] width 1007 height 155
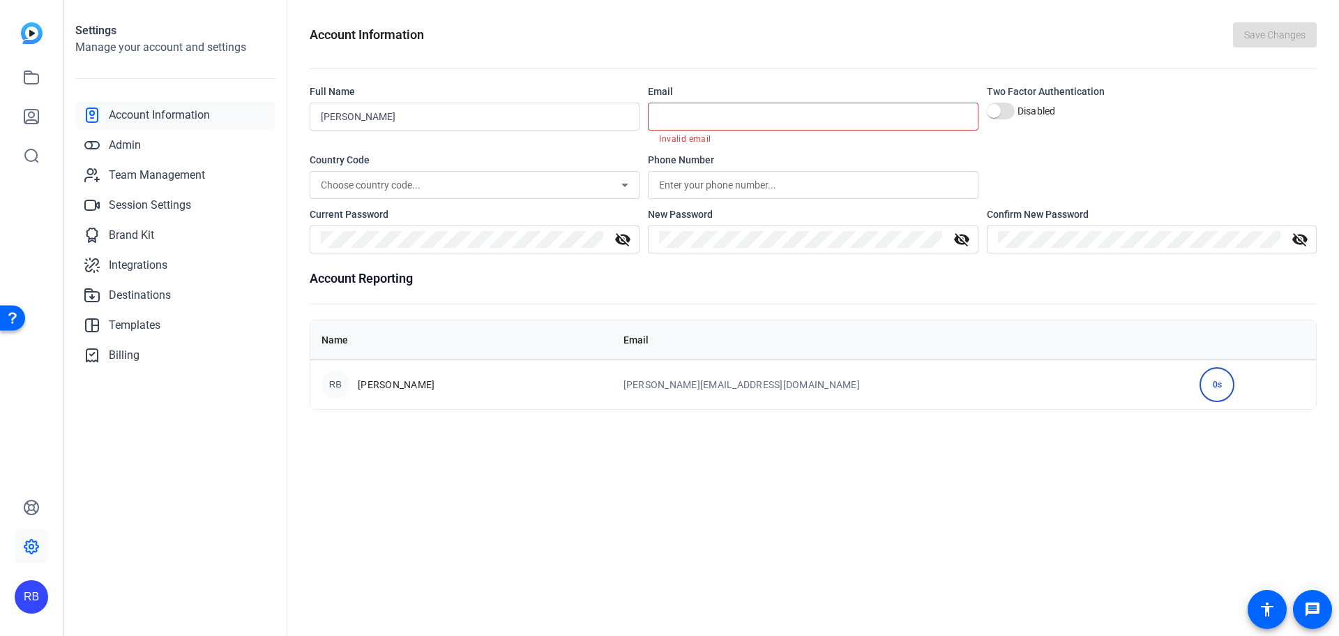
click at [629, 473] on div "Account Information Save Changes Full Name [PERSON_NAME] Email Invalid email Tw…" at bounding box center [813, 318] width 1052 height 636
click at [1284, 36] on div "Save Changes" at bounding box center [1275, 34] width 84 height 25
click at [406, 123] on input "[PERSON_NAME]" at bounding box center [475, 116] width 308 height 17
click at [392, 106] on div "[PERSON_NAME]" at bounding box center [475, 117] width 308 height 28
drag, startPoint x: 394, startPoint y: 115, endPoint x: 294, endPoint y: 123, distance: 100.7
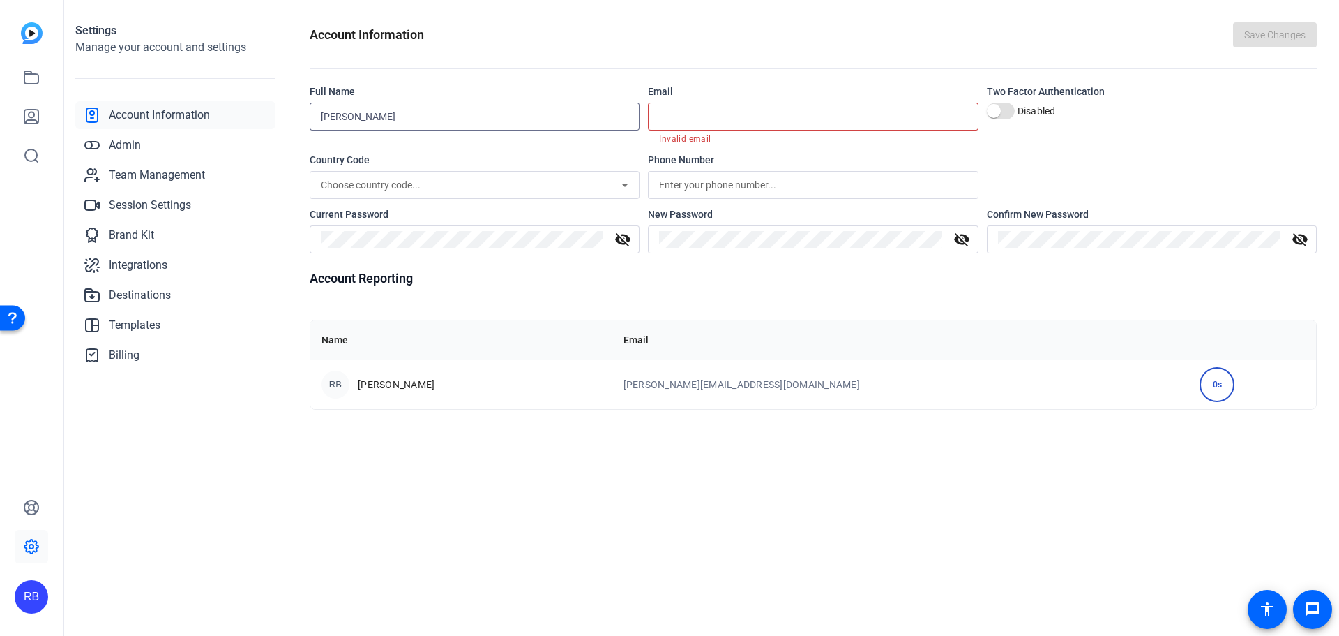
click at [294, 123] on div "Account Information Save Changes Full Name [PERSON_NAME] Email Invalid email Tw…" at bounding box center [813, 318] width 1052 height 636
click at [1200, 383] on div "0s" at bounding box center [1217, 384] width 35 height 35
click at [402, 382] on span "[PERSON_NAME]" at bounding box center [396, 384] width 77 height 14
click at [341, 384] on div "RB" at bounding box center [336, 384] width 28 height 28
click at [123, 145] on span "Admin" at bounding box center [125, 145] width 32 height 17
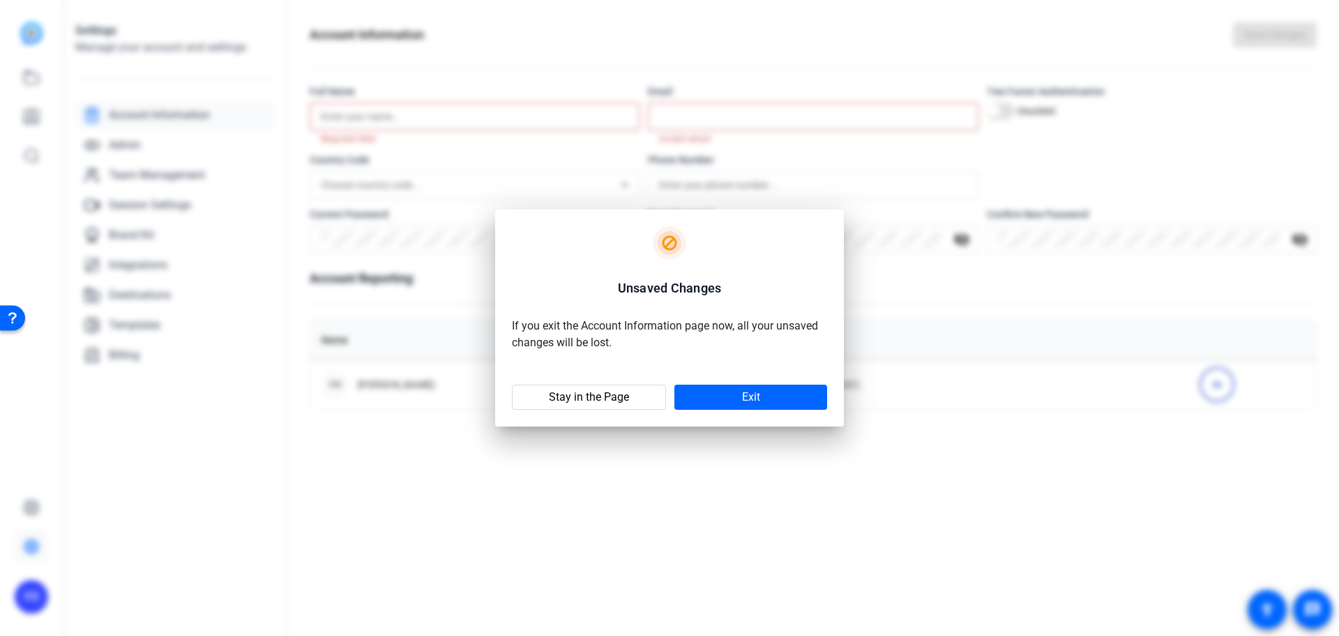
click at [730, 416] on openreel-alert "Unsaved Changes If you exit the Account Information page now, all your unsaved …" at bounding box center [669, 318] width 349 height 218
click at [735, 398] on span at bounding box center [751, 396] width 153 height 33
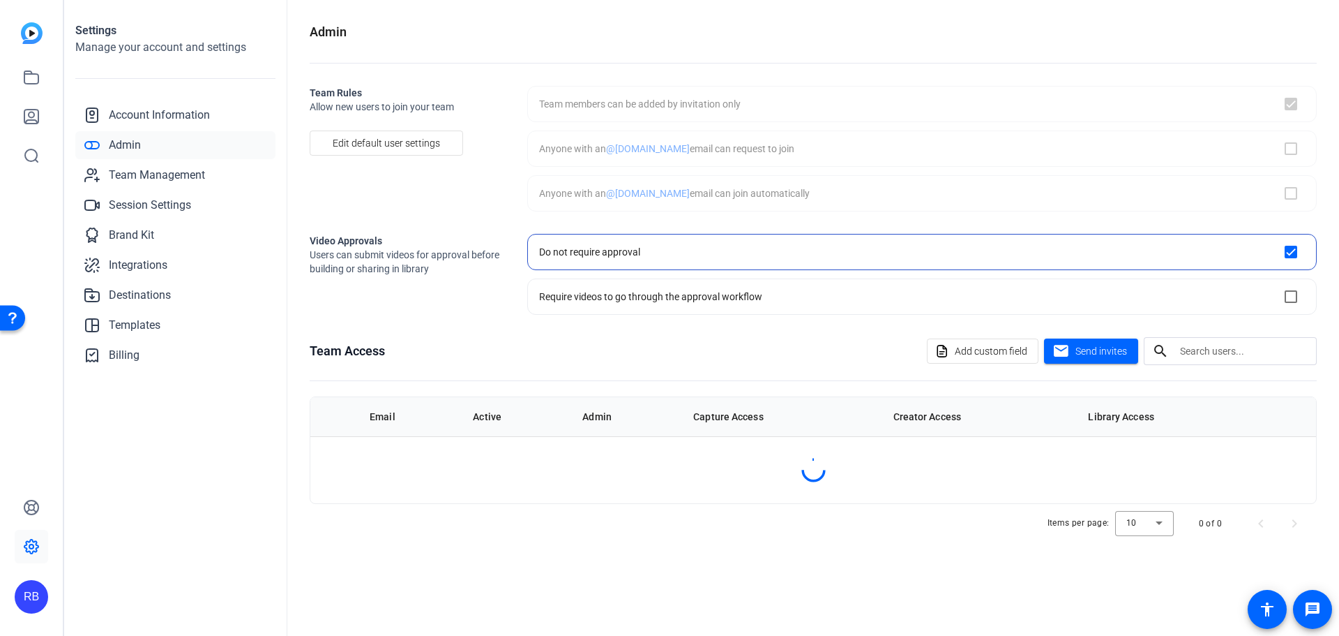
checkbox input "true"
